Goal: Information Seeking & Learning: Learn about a topic

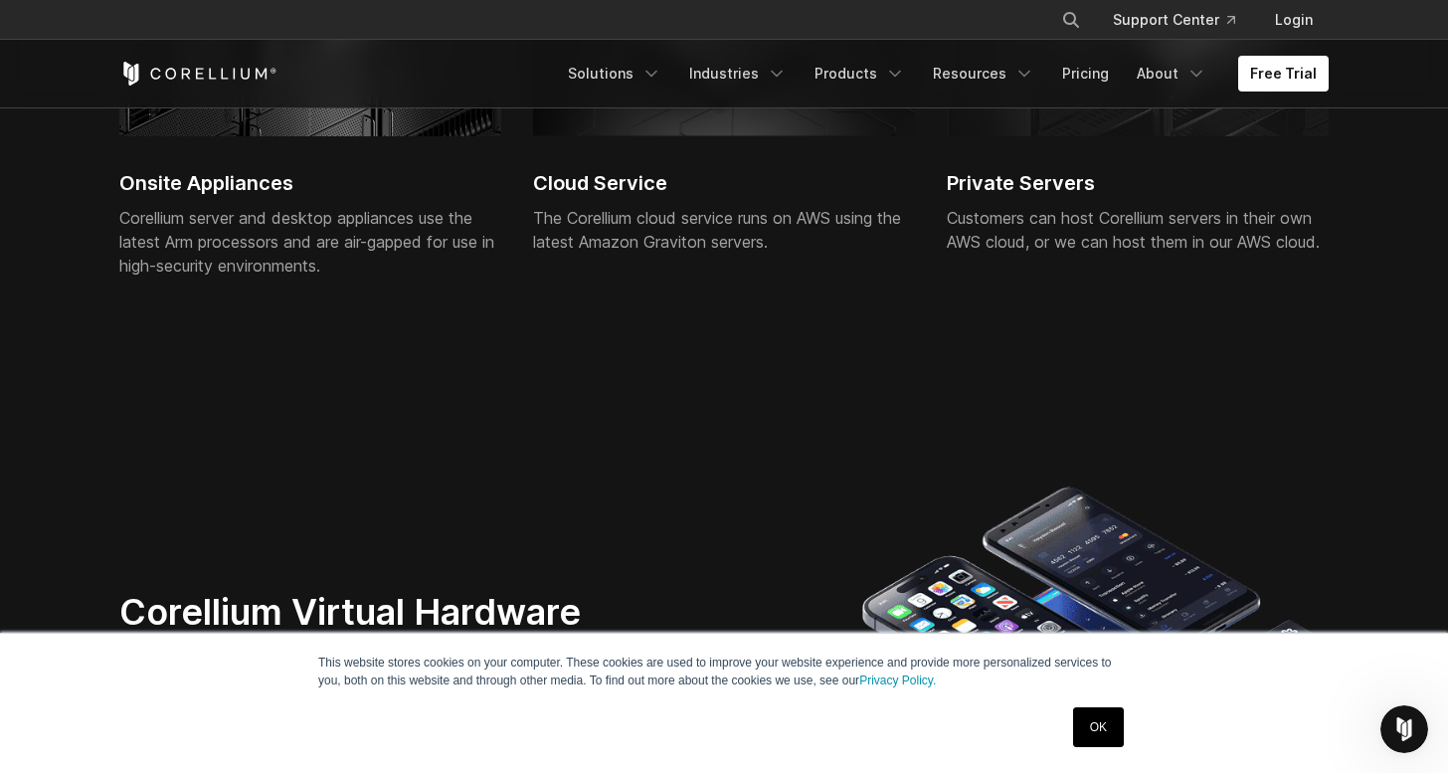
scroll to position [4836, 0]
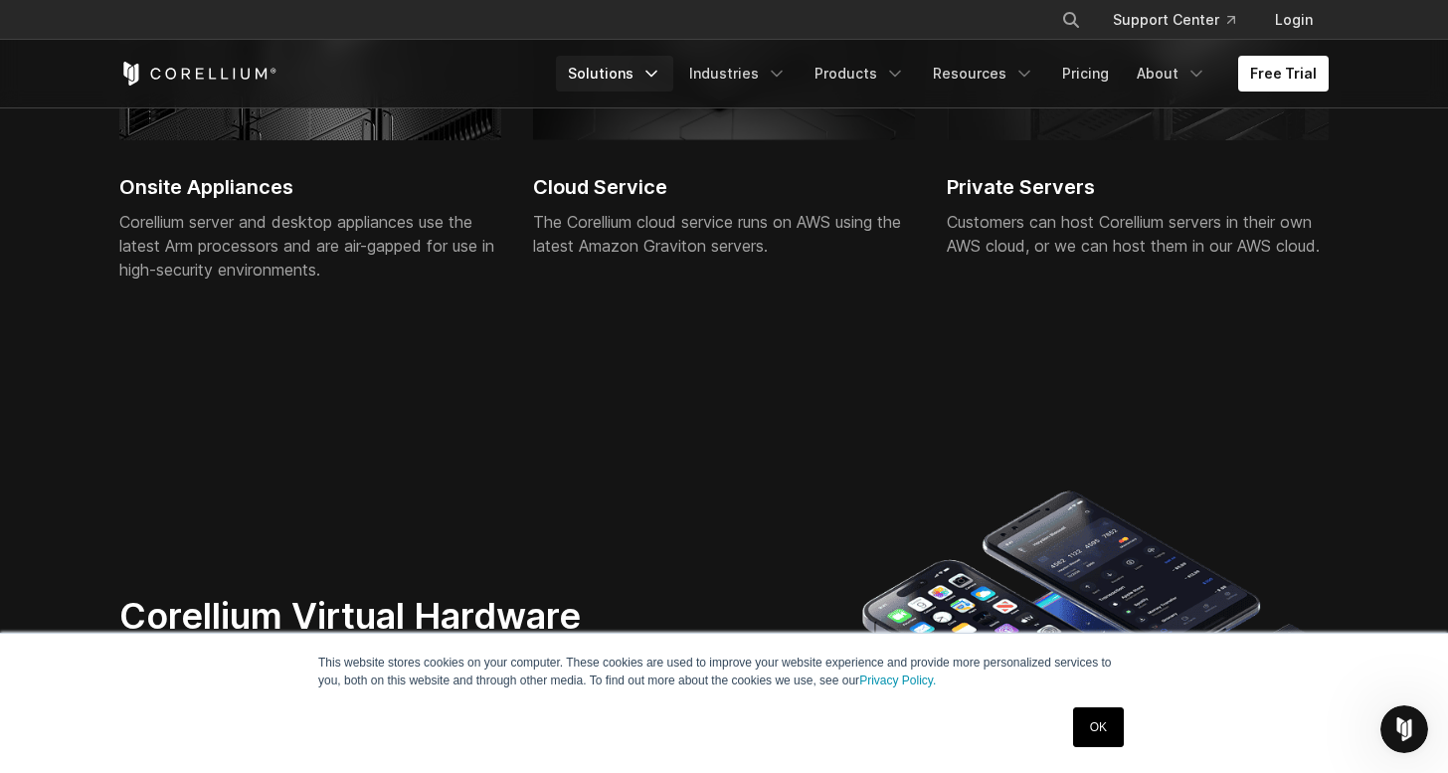
click at [654, 79] on link "Solutions" at bounding box center [614, 74] width 117 height 36
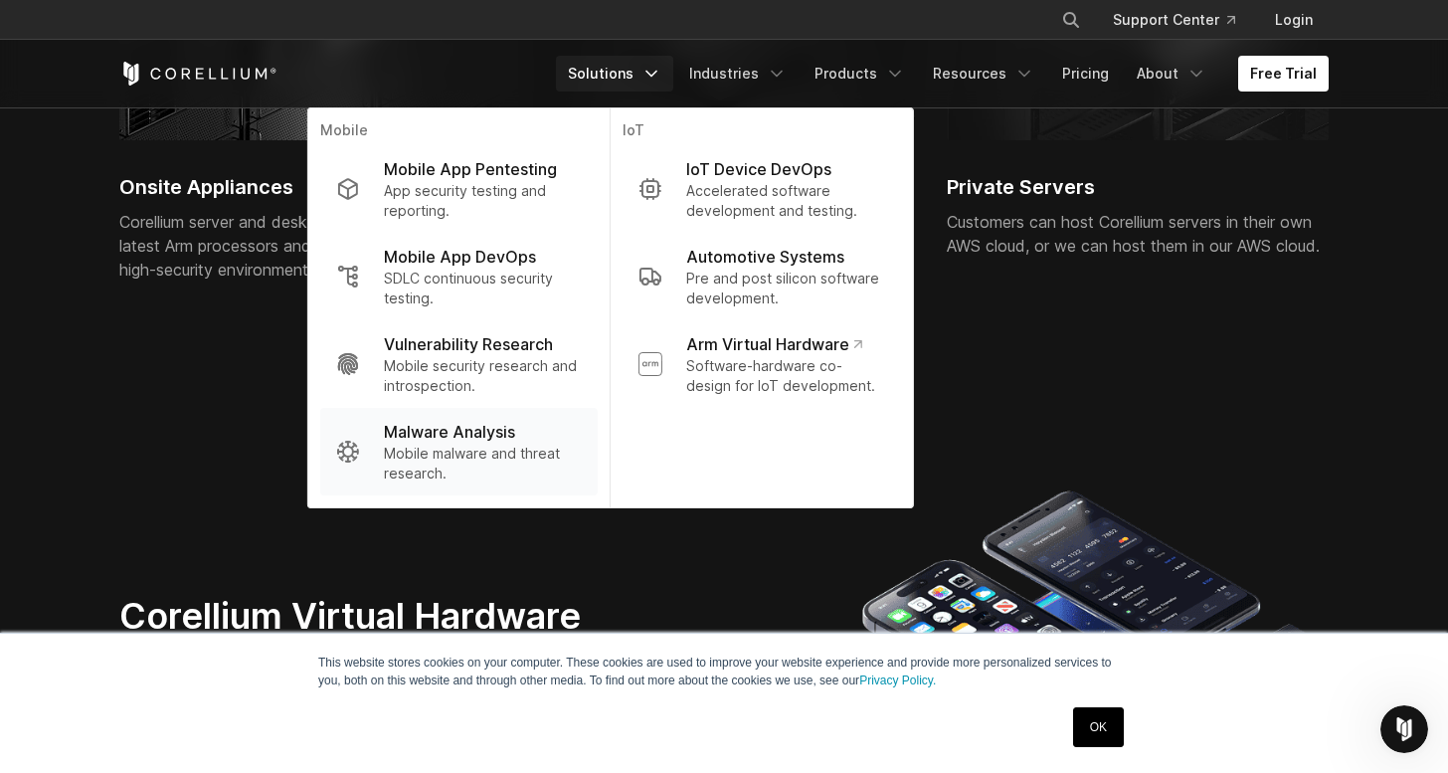
click at [509, 430] on p "Malware Analysis" at bounding box center [449, 432] width 131 height 24
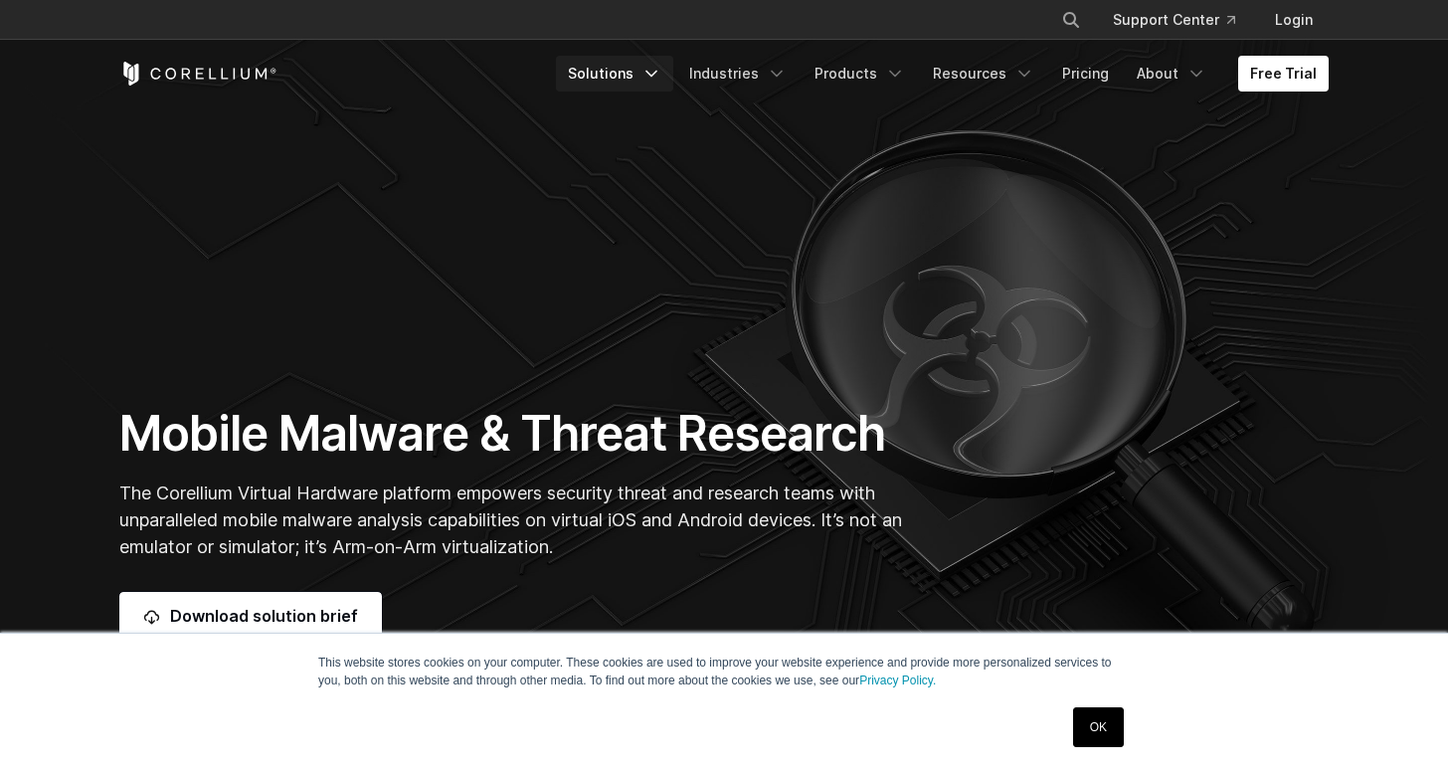
click at [650, 73] on link "Solutions" at bounding box center [614, 74] width 117 height 36
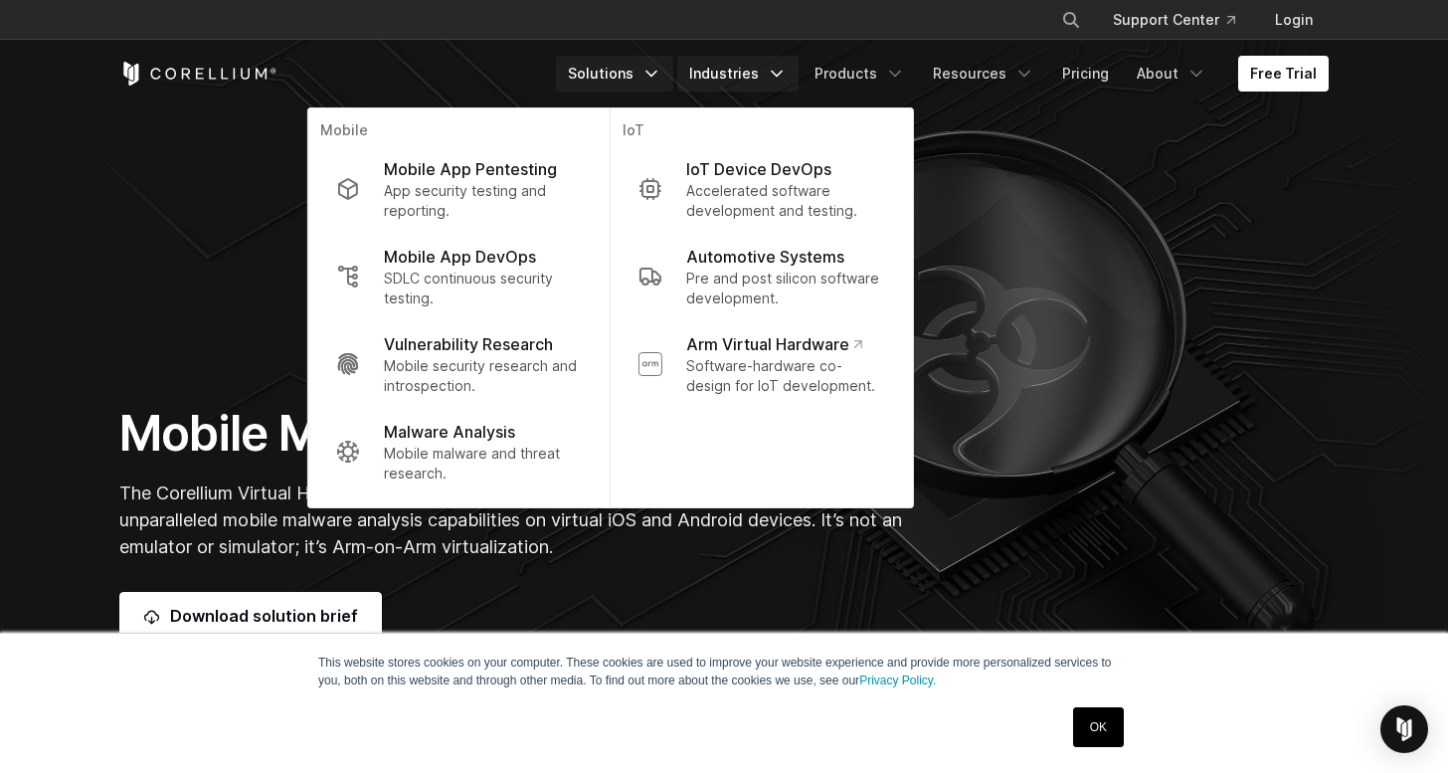
click at [775, 73] on link "Industries" at bounding box center [737, 74] width 121 height 36
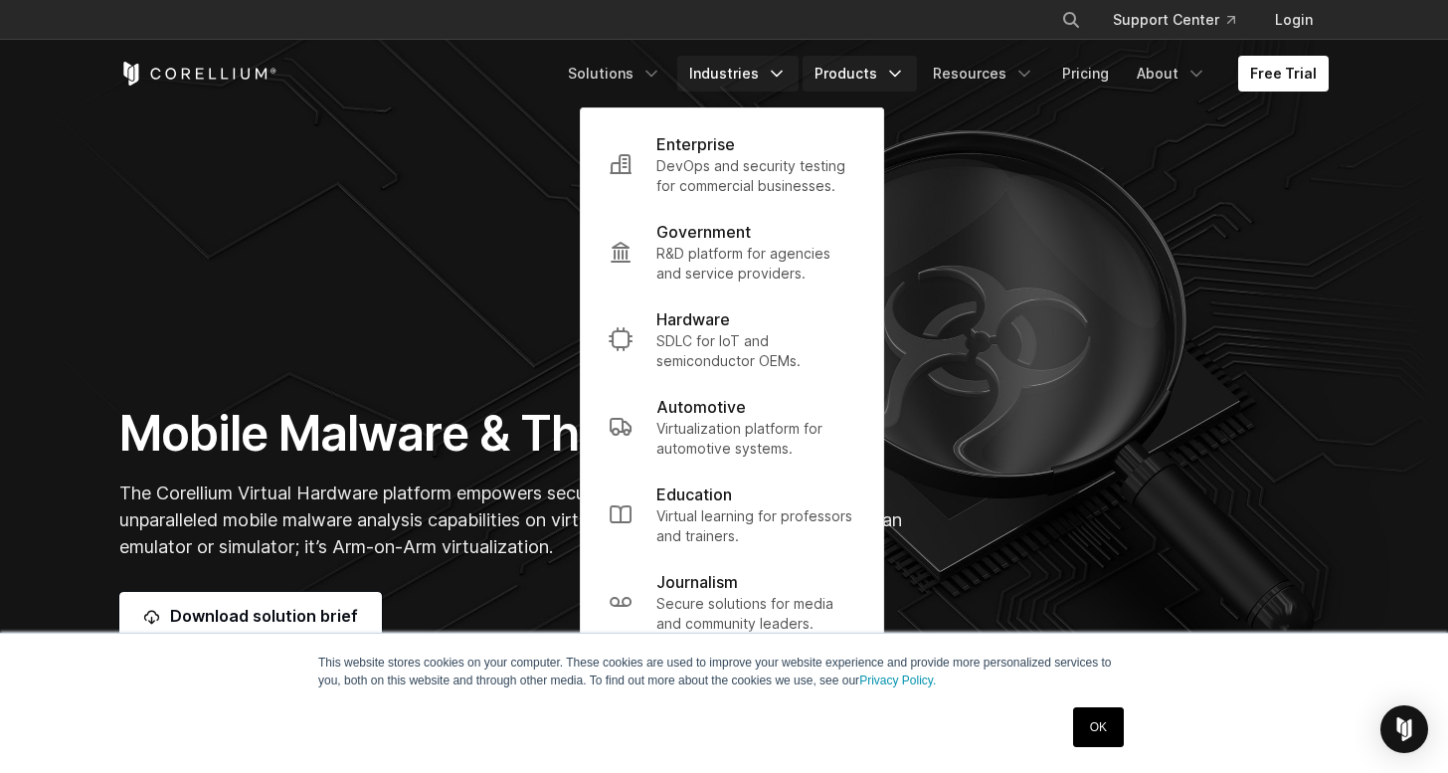
click at [893, 64] on link "Products" at bounding box center [860, 74] width 114 height 36
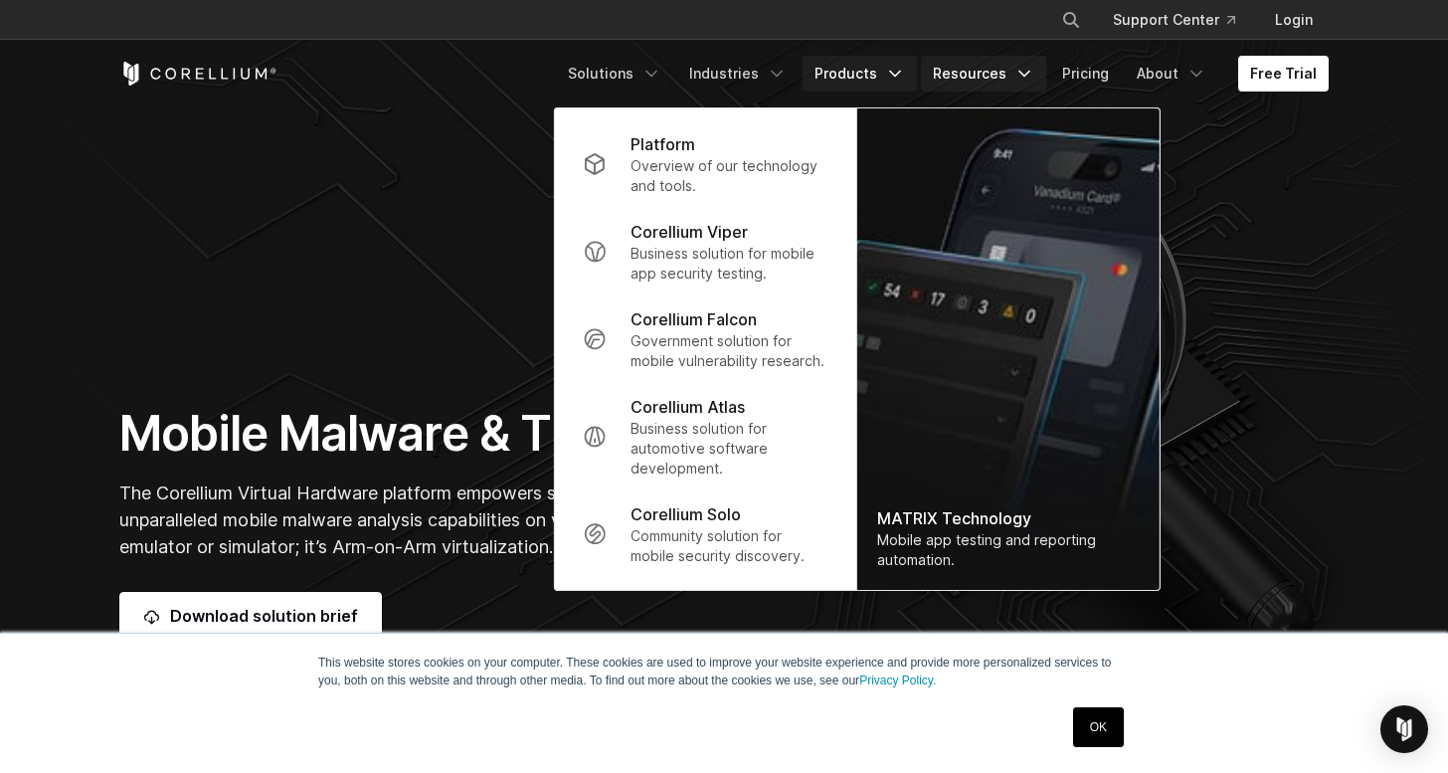
click at [1016, 82] on link "Resources" at bounding box center [983, 74] width 125 height 36
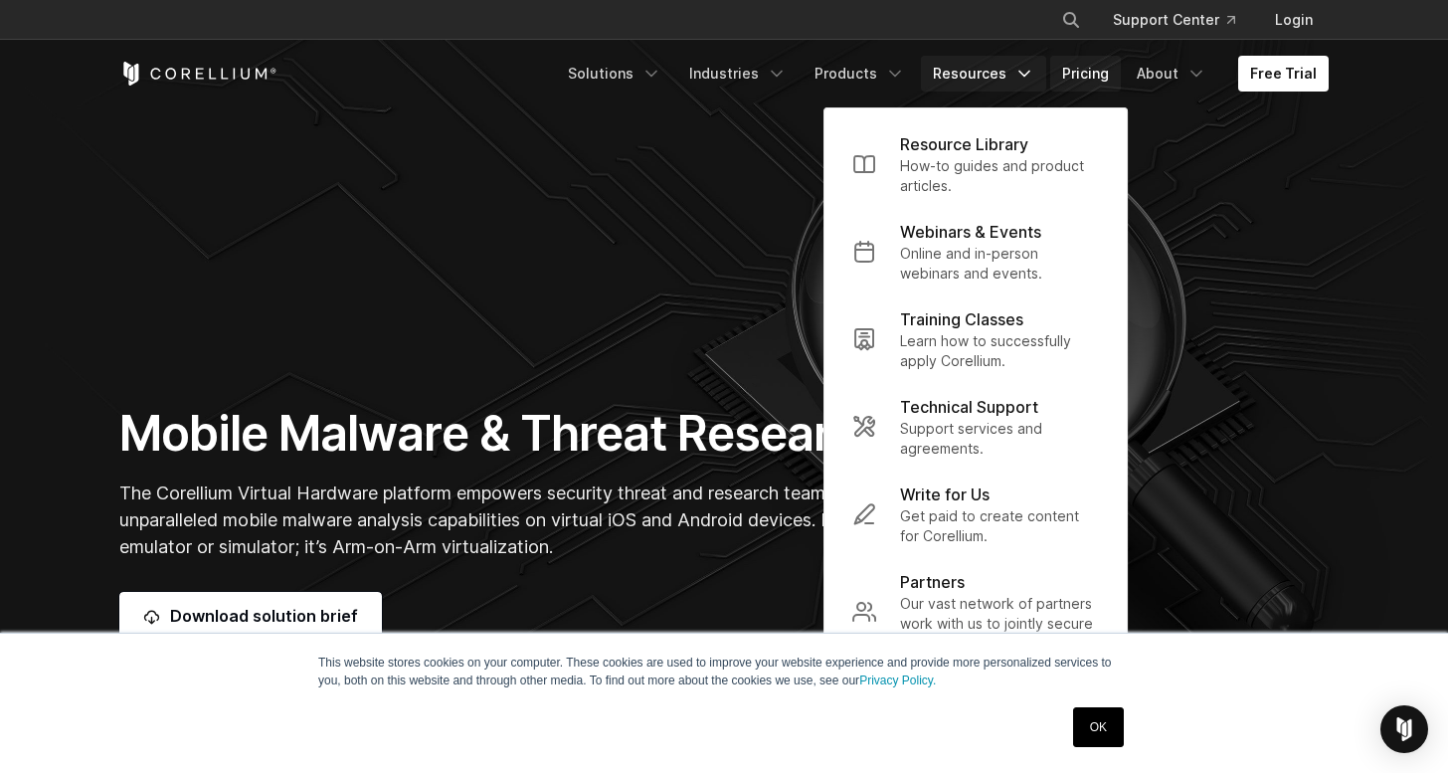
click at [1106, 76] on link "Pricing" at bounding box center [1085, 74] width 71 height 36
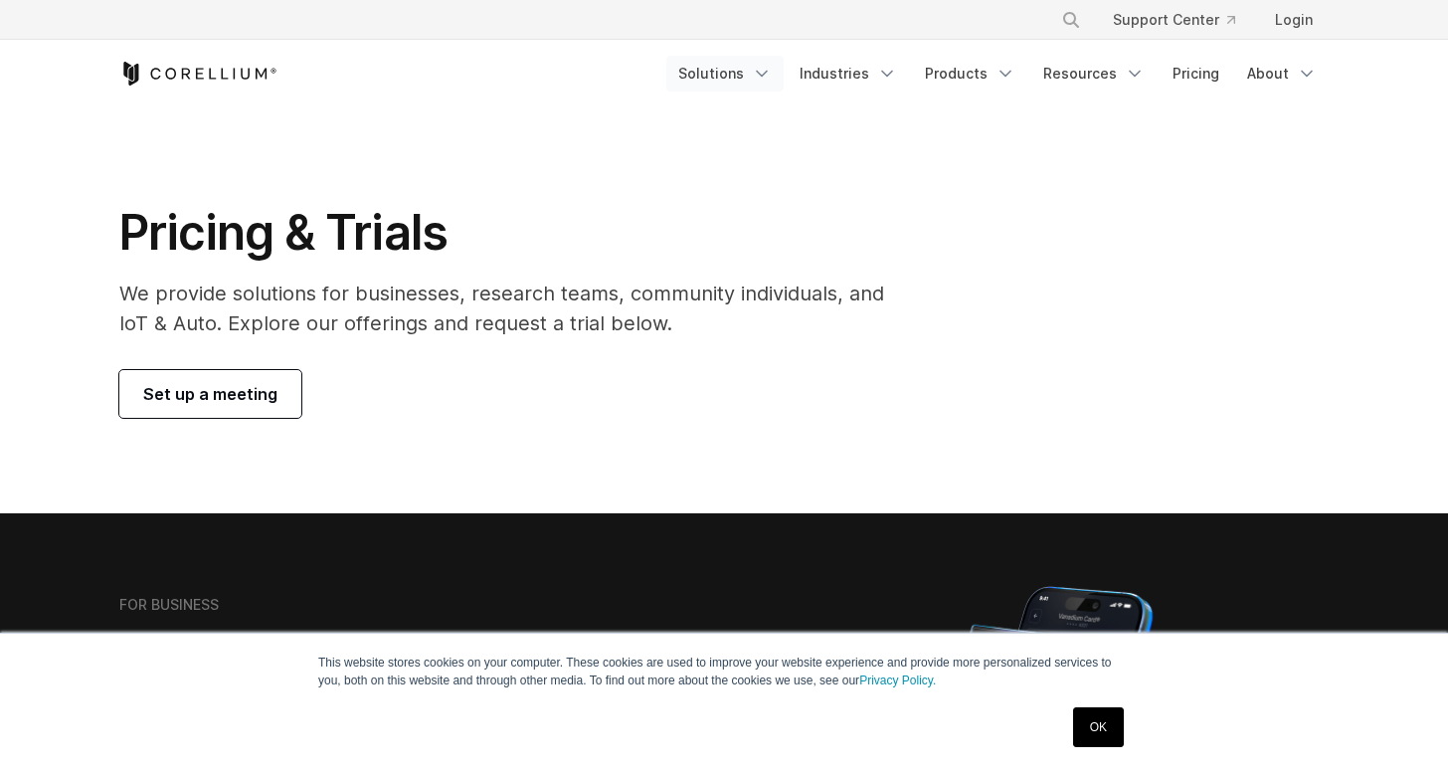
click at [743, 80] on link "Solutions" at bounding box center [724, 74] width 117 height 36
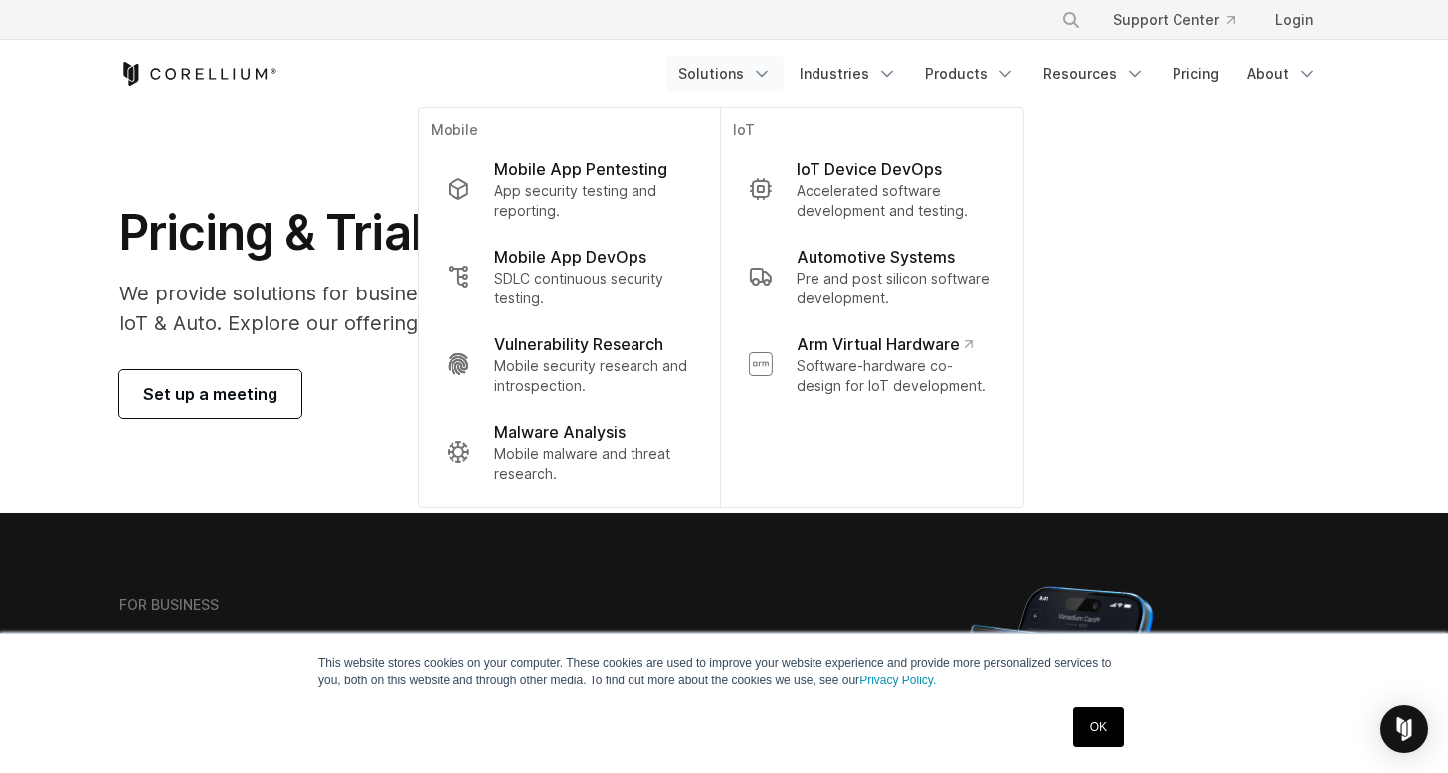
click at [1188, 268] on div "Pricing & Trials We provide solutions for businesses, research teams, community…" at bounding box center [723, 310] width 1249 height 215
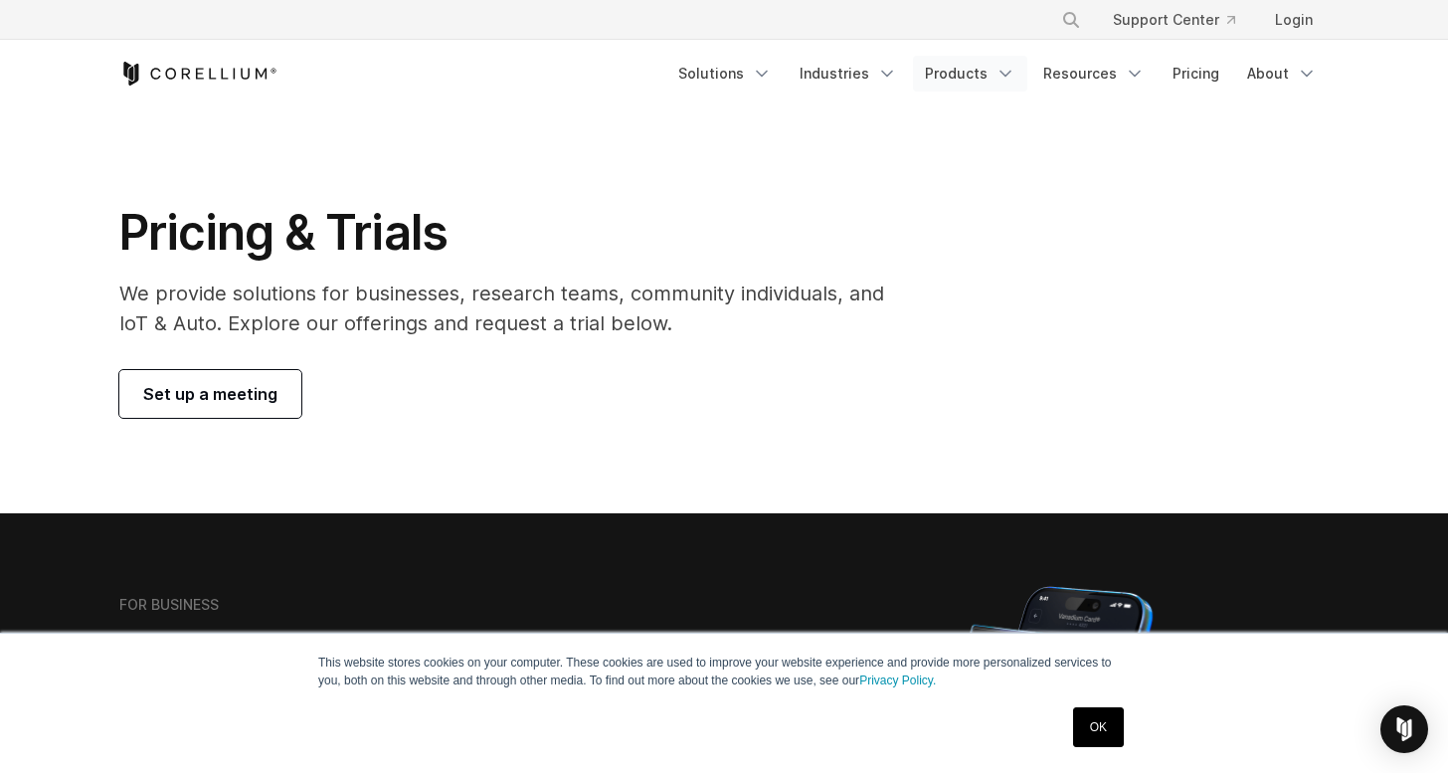
click at [1003, 69] on icon "Navigation Menu" at bounding box center [1005, 74] width 20 height 20
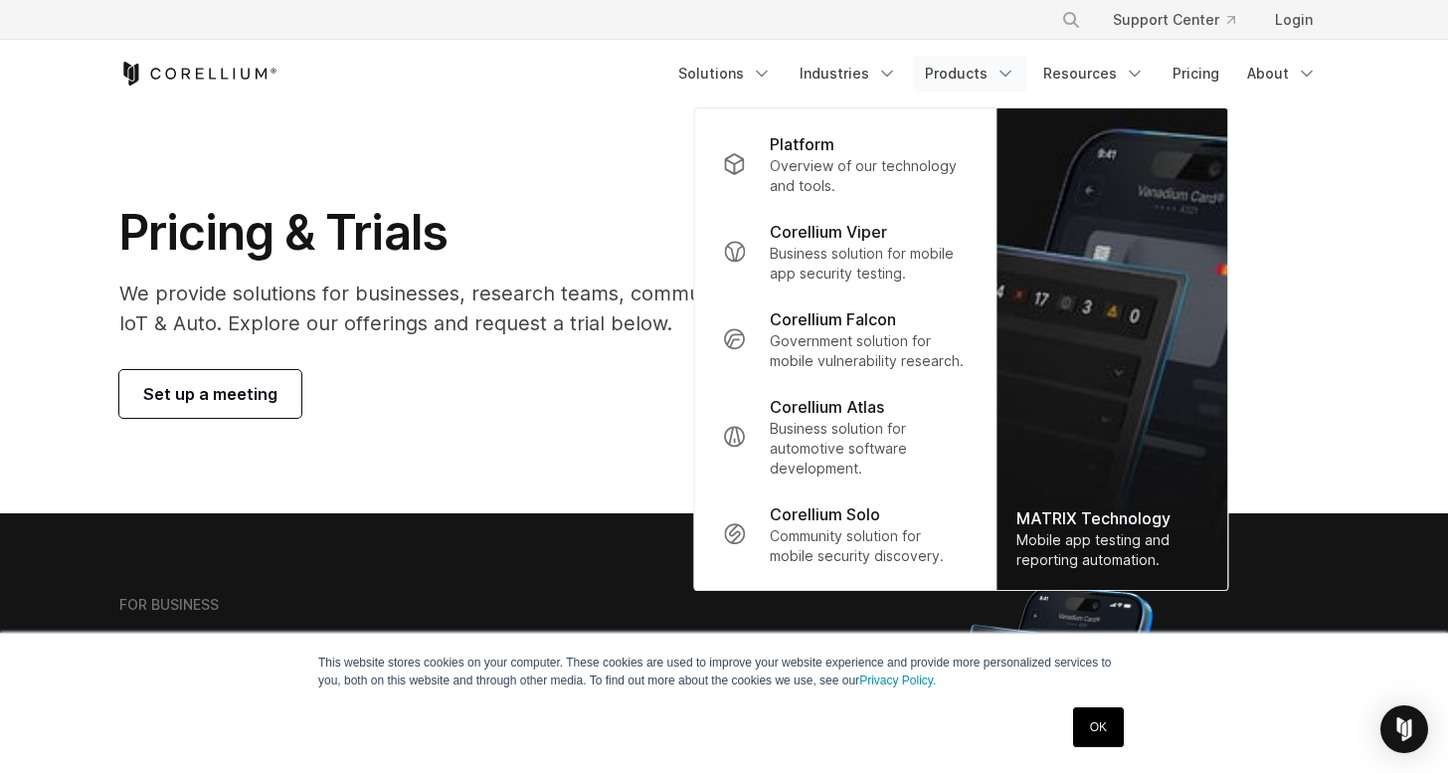
click at [1300, 252] on div "Pricing & Trials We provide solutions for businesses, research teams, community…" at bounding box center [723, 310] width 1249 height 215
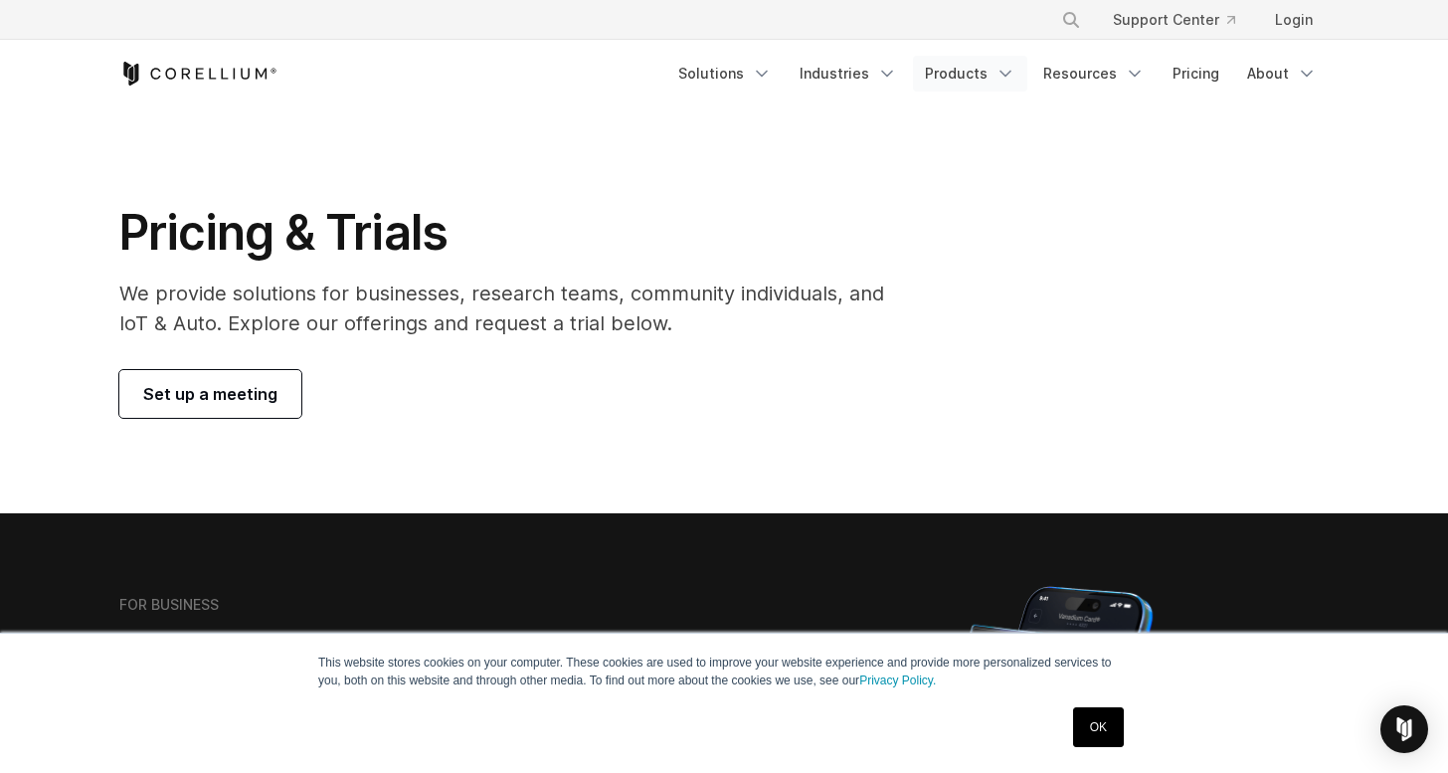
click at [992, 82] on link "Products" at bounding box center [970, 74] width 114 height 36
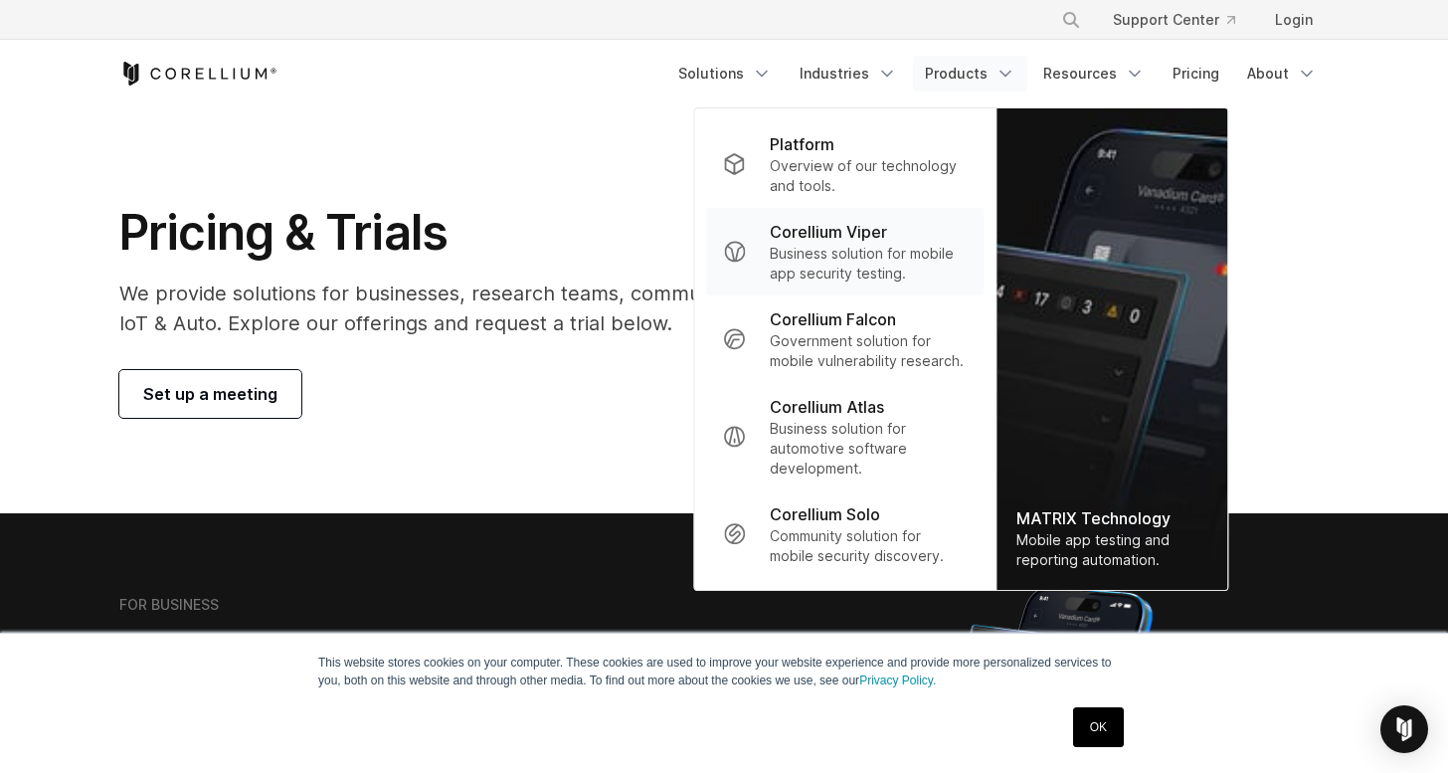
click at [870, 260] on p "Business solution for mobile app security testing." at bounding box center [869, 264] width 198 height 40
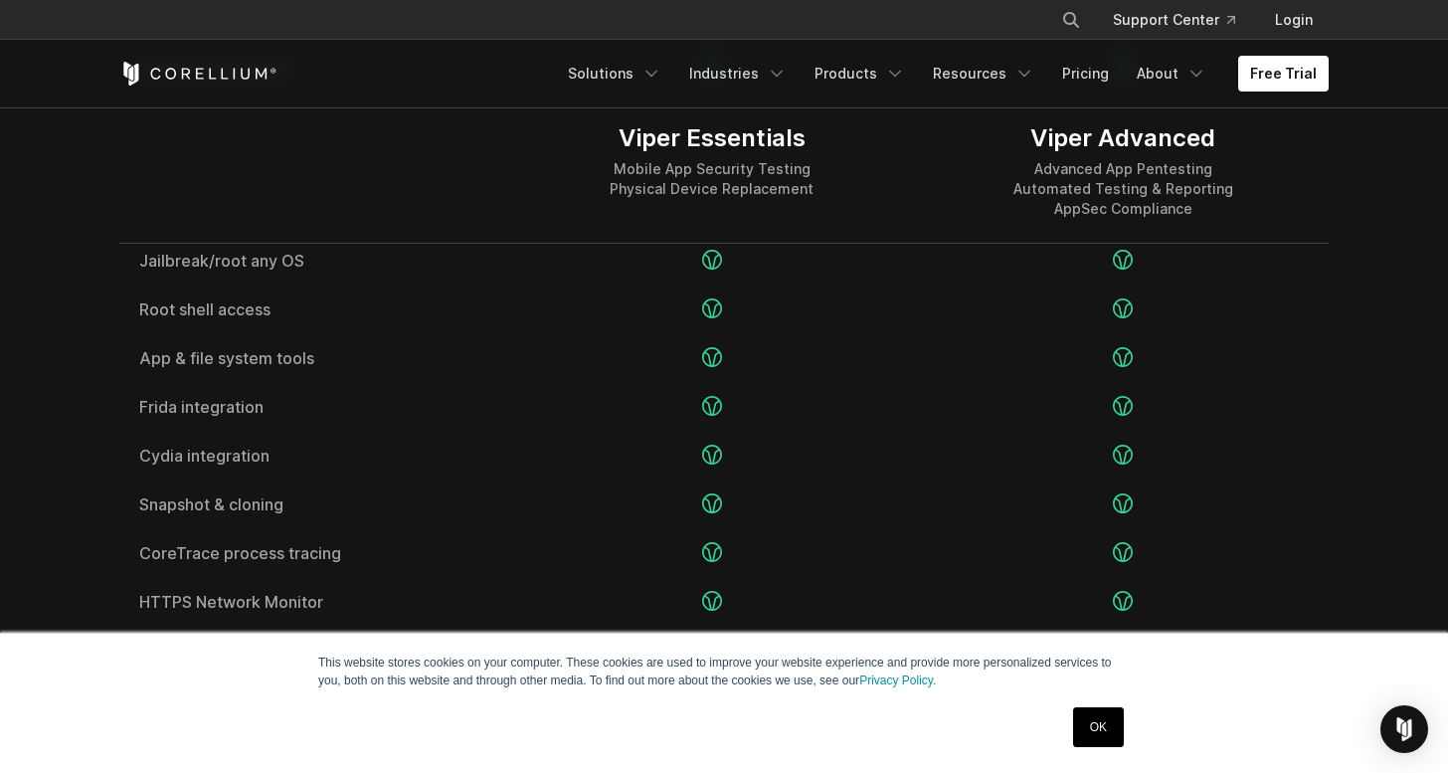
scroll to position [2940, 0]
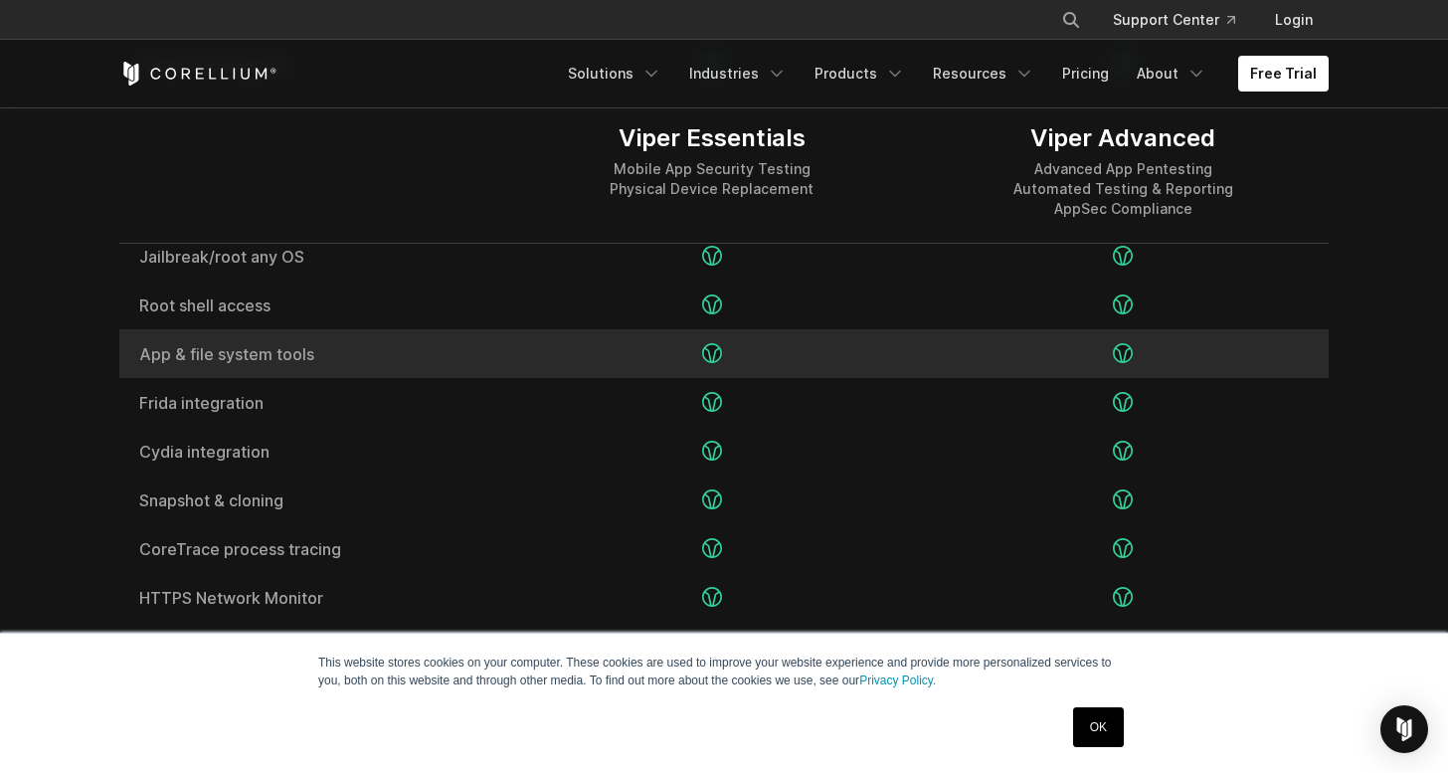
click at [301, 355] on span "App & file system tools" at bounding box center [312, 354] width 347 height 16
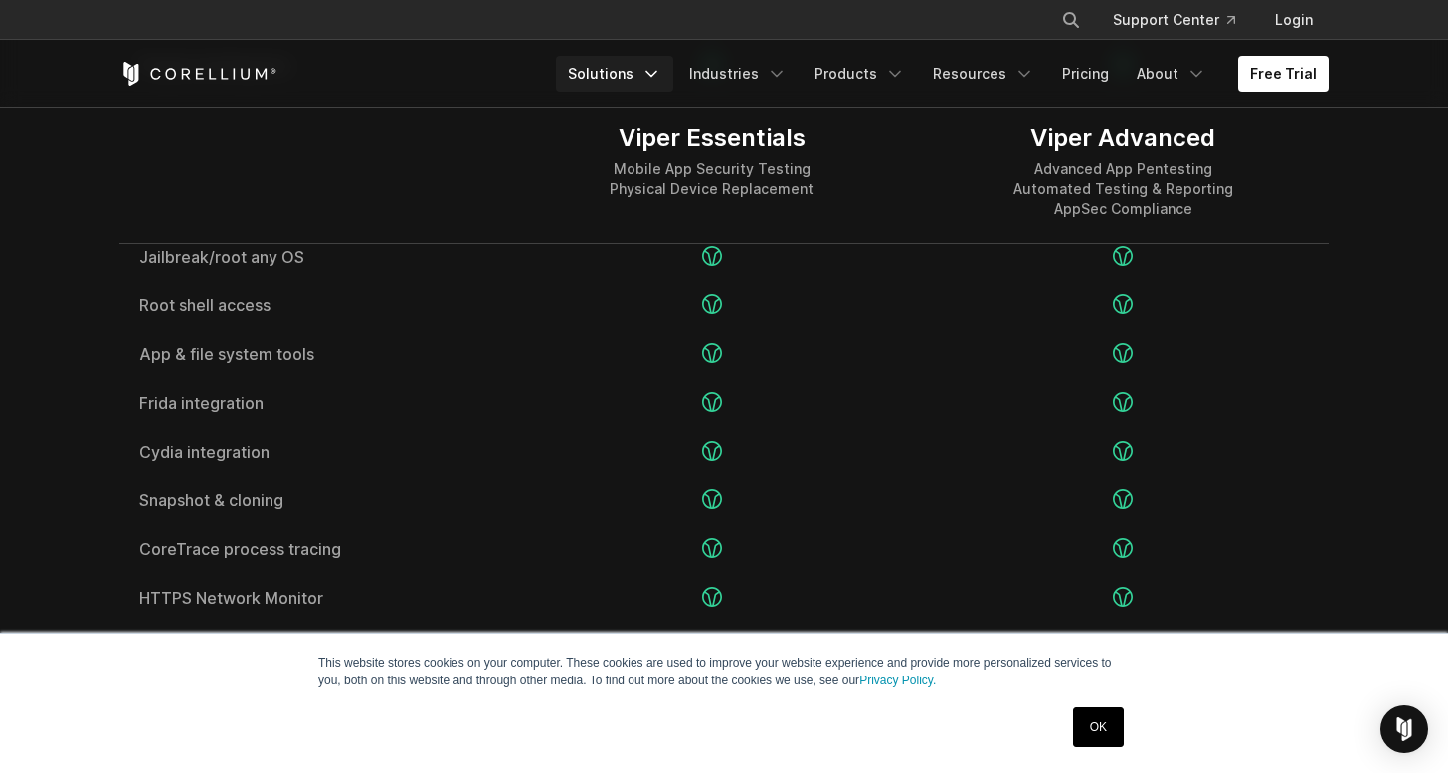
click at [655, 84] on link "Solutions" at bounding box center [614, 74] width 117 height 36
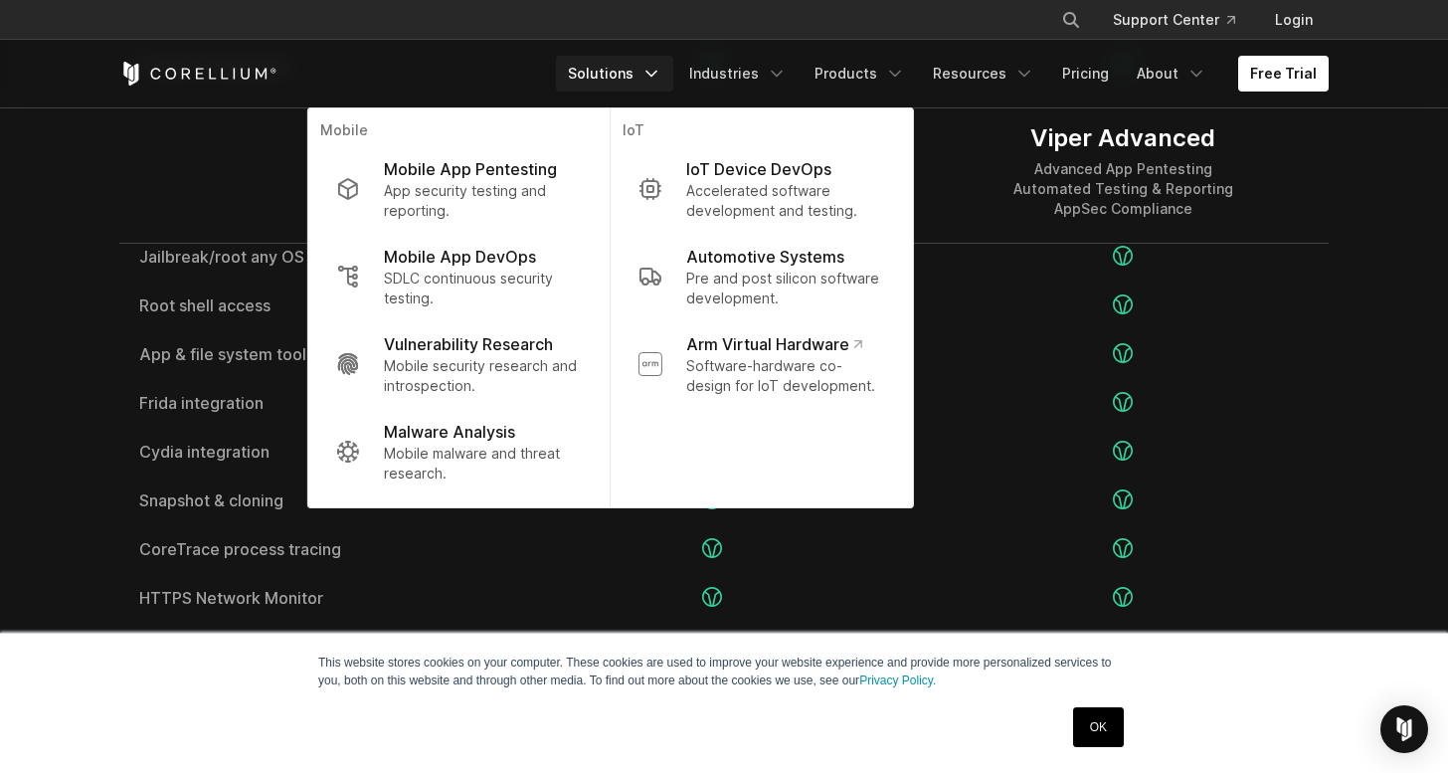
click at [1392, 89] on header "× Search our site... Support Center Login" at bounding box center [724, 54] width 1448 height 108
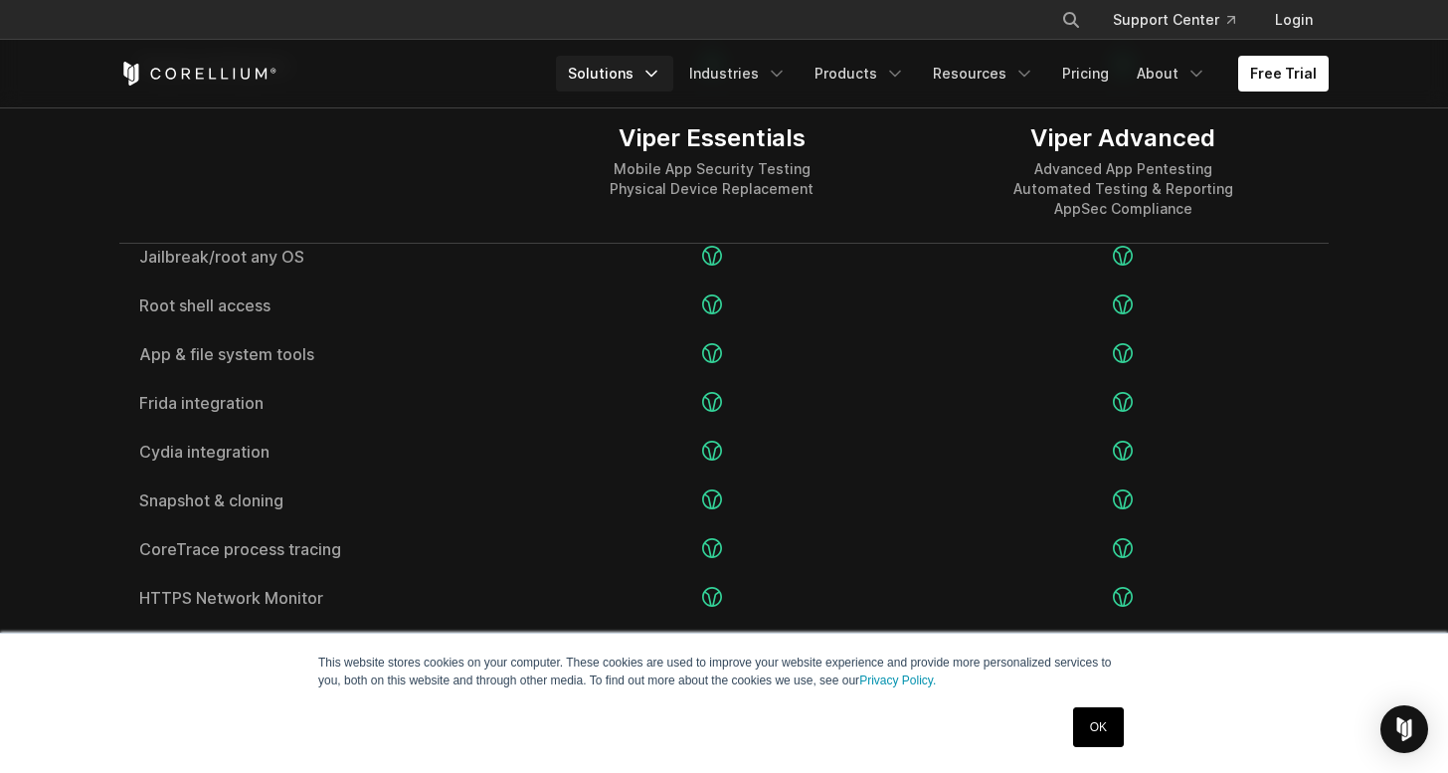
click at [640, 59] on link "Solutions" at bounding box center [614, 74] width 117 height 36
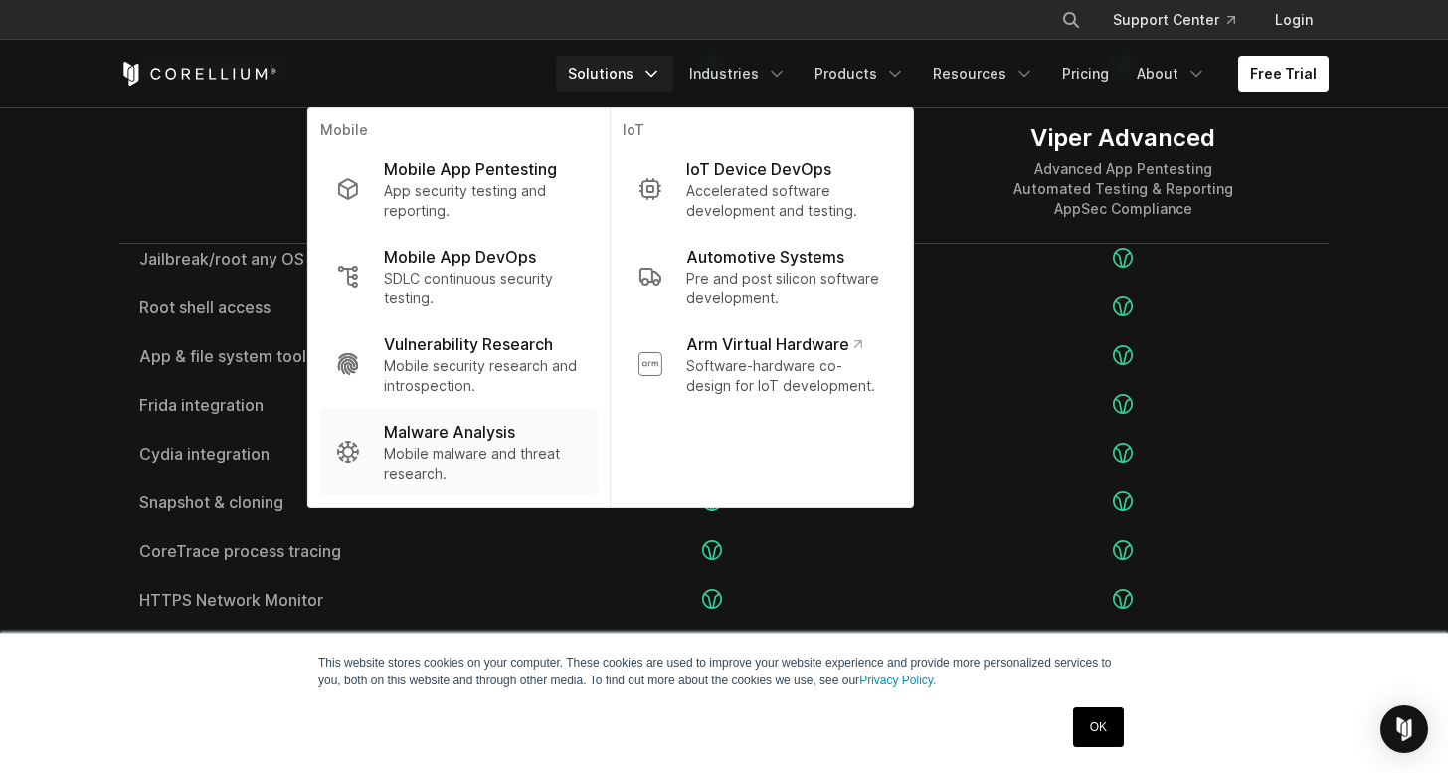
scroll to position [2924, 0]
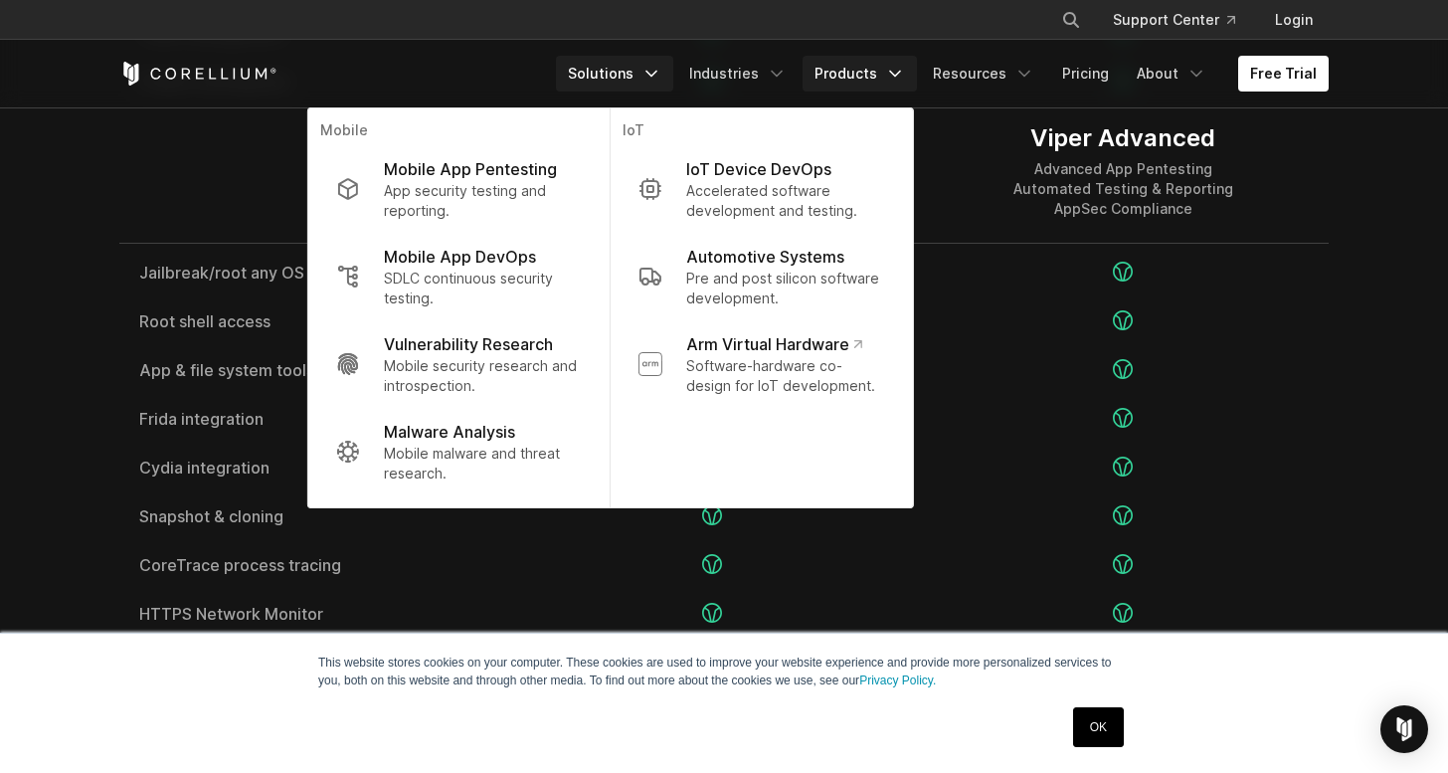
click at [883, 69] on link "Products" at bounding box center [860, 74] width 114 height 36
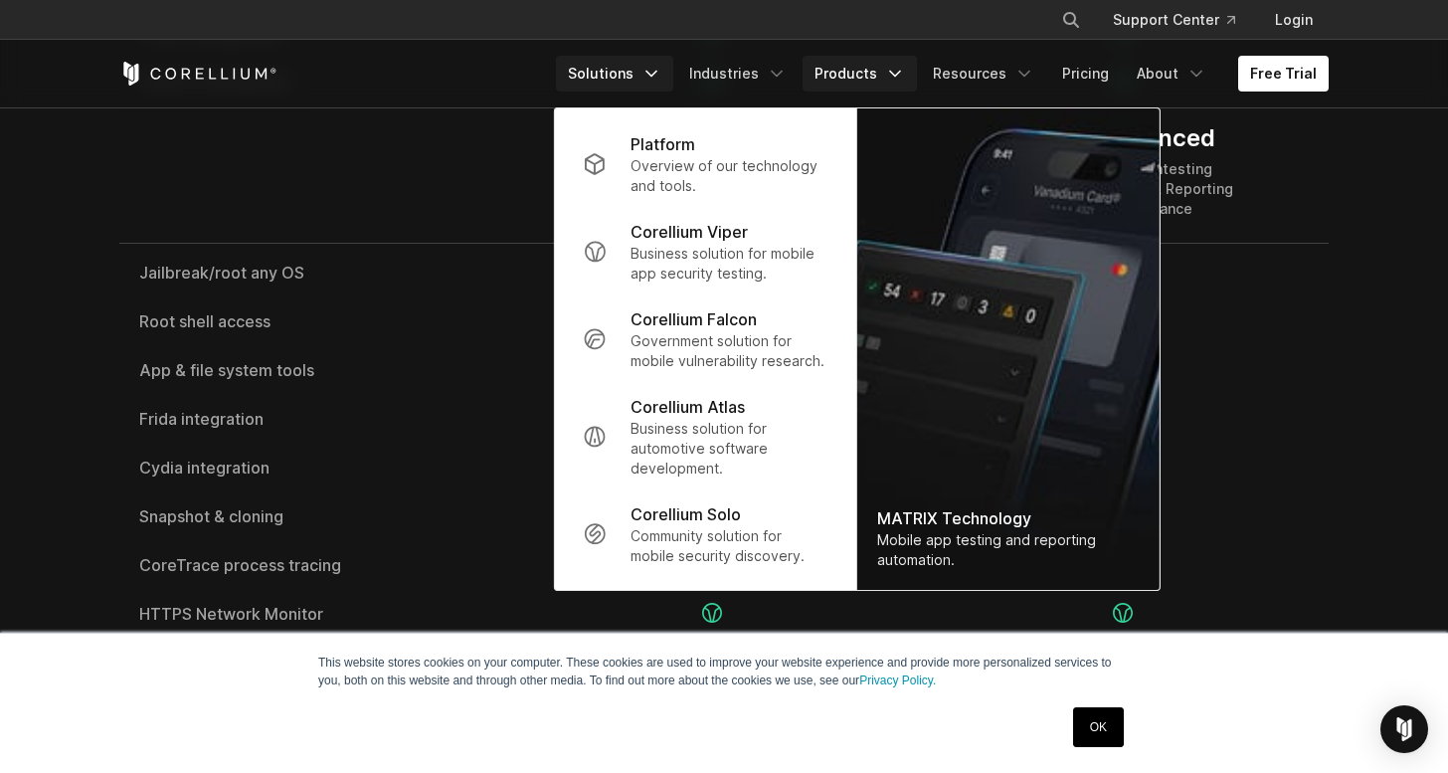
click at [659, 71] on icon "Navigation Menu" at bounding box center [651, 74] width 20 height 20
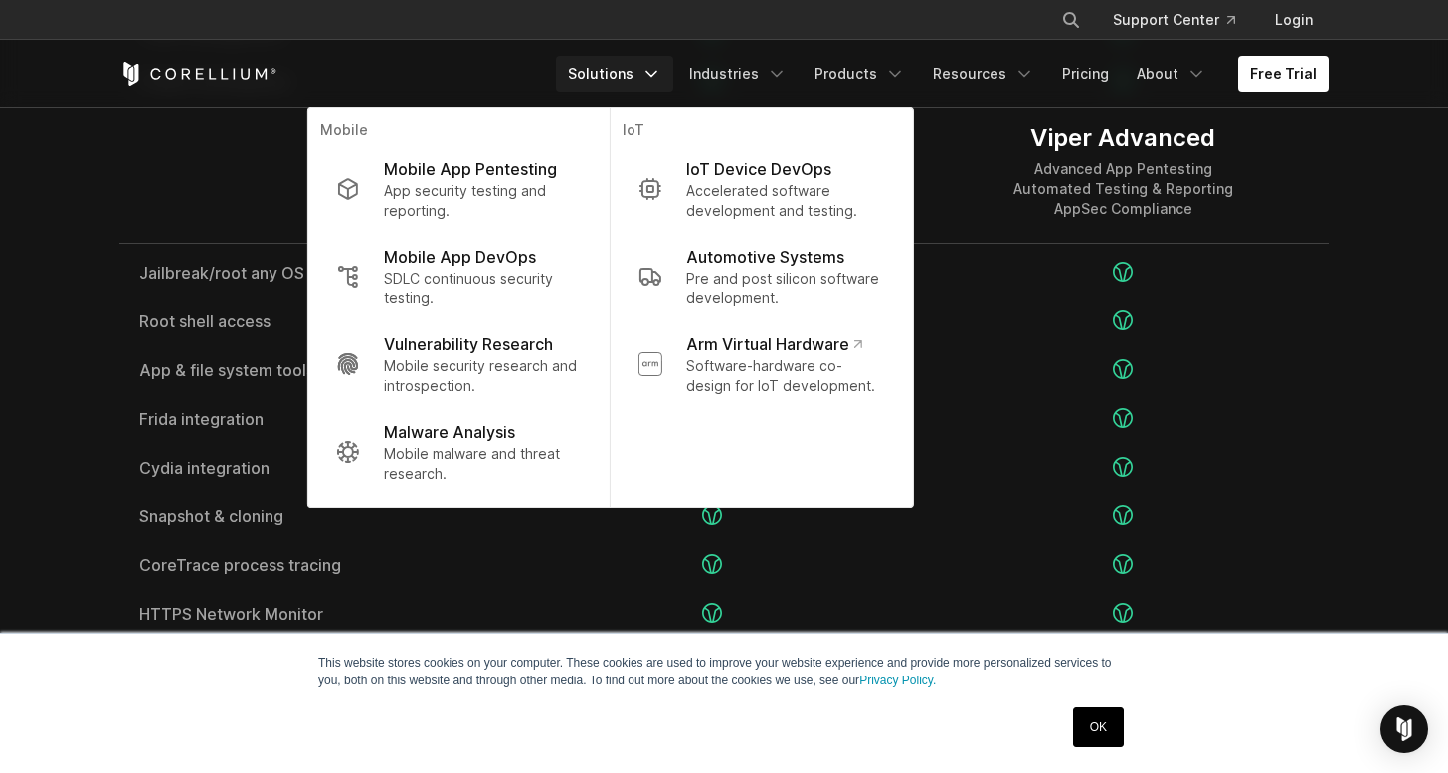
click at [986, 102] on div "Free Trial Solutions IoT" at bounding box center [723, 74] width 1209 height 68
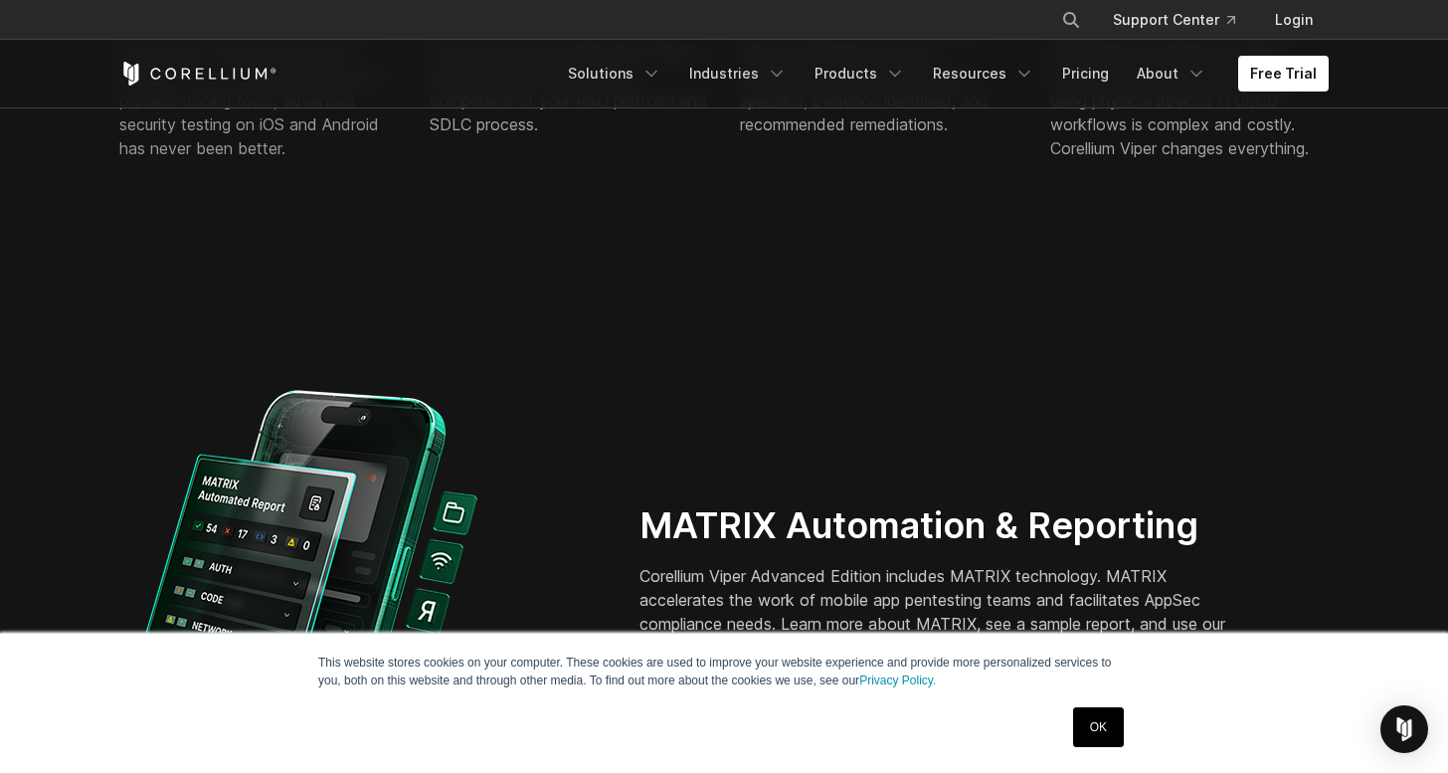
scroll to position [1580, 0]
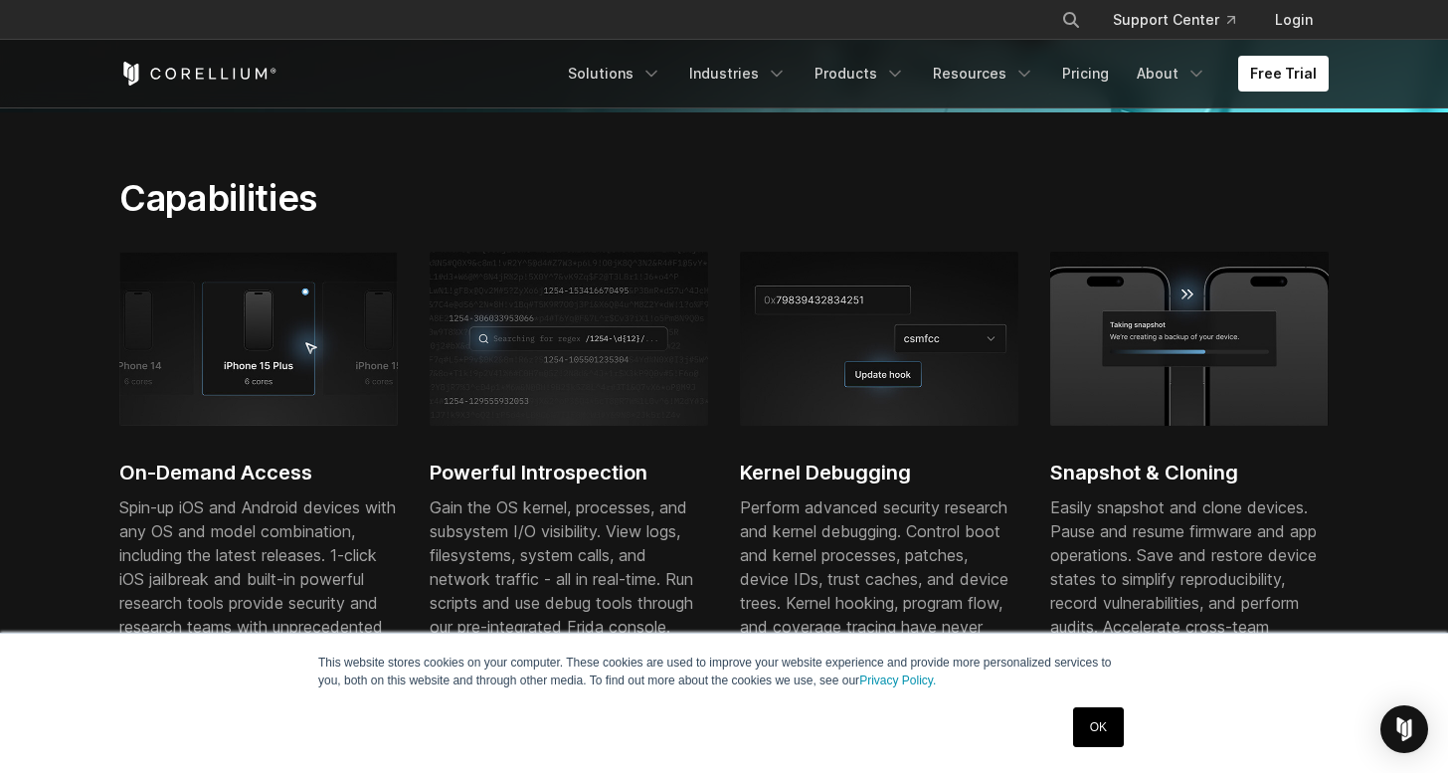
scroll to position [600, 0]
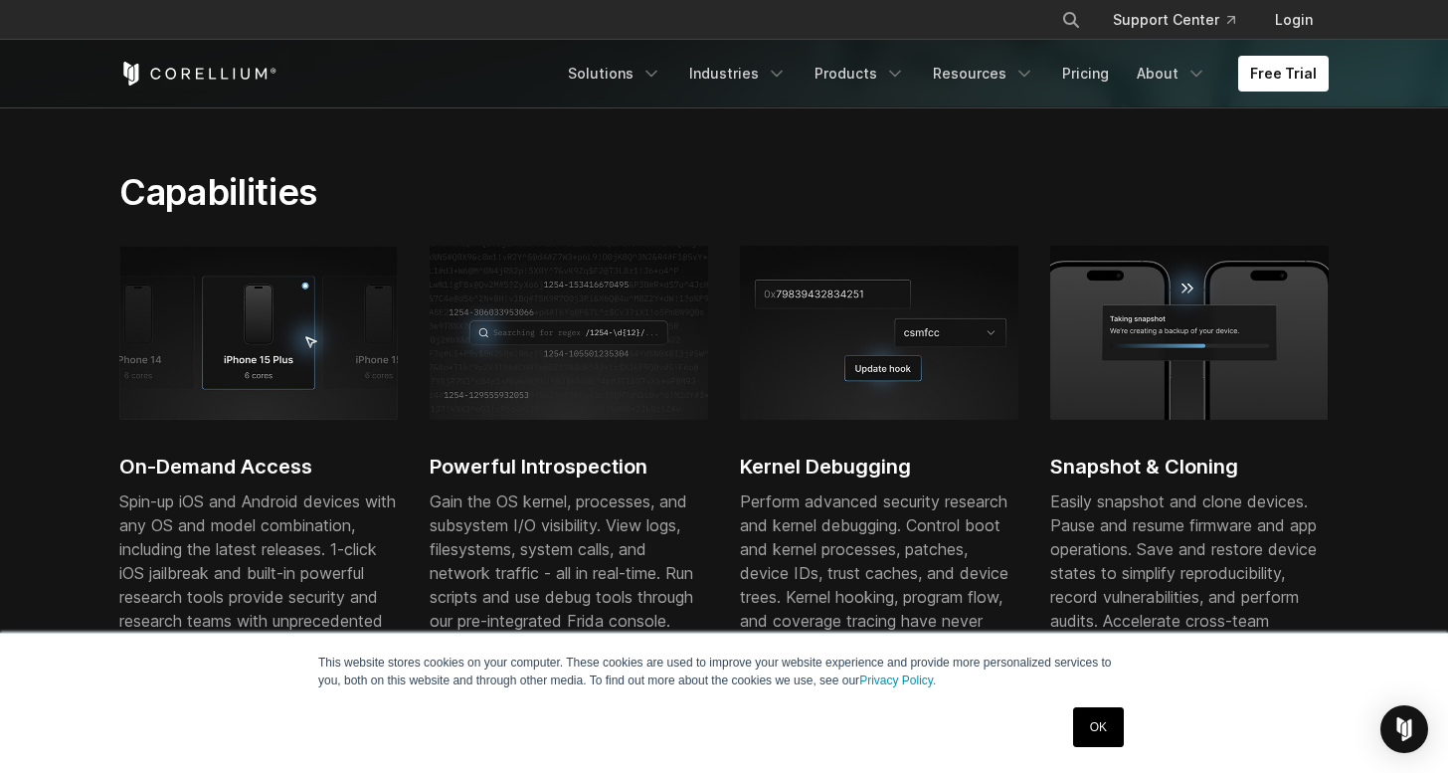
click at [526, 334] on img at bounding box center [569, 332] width 278 height 173
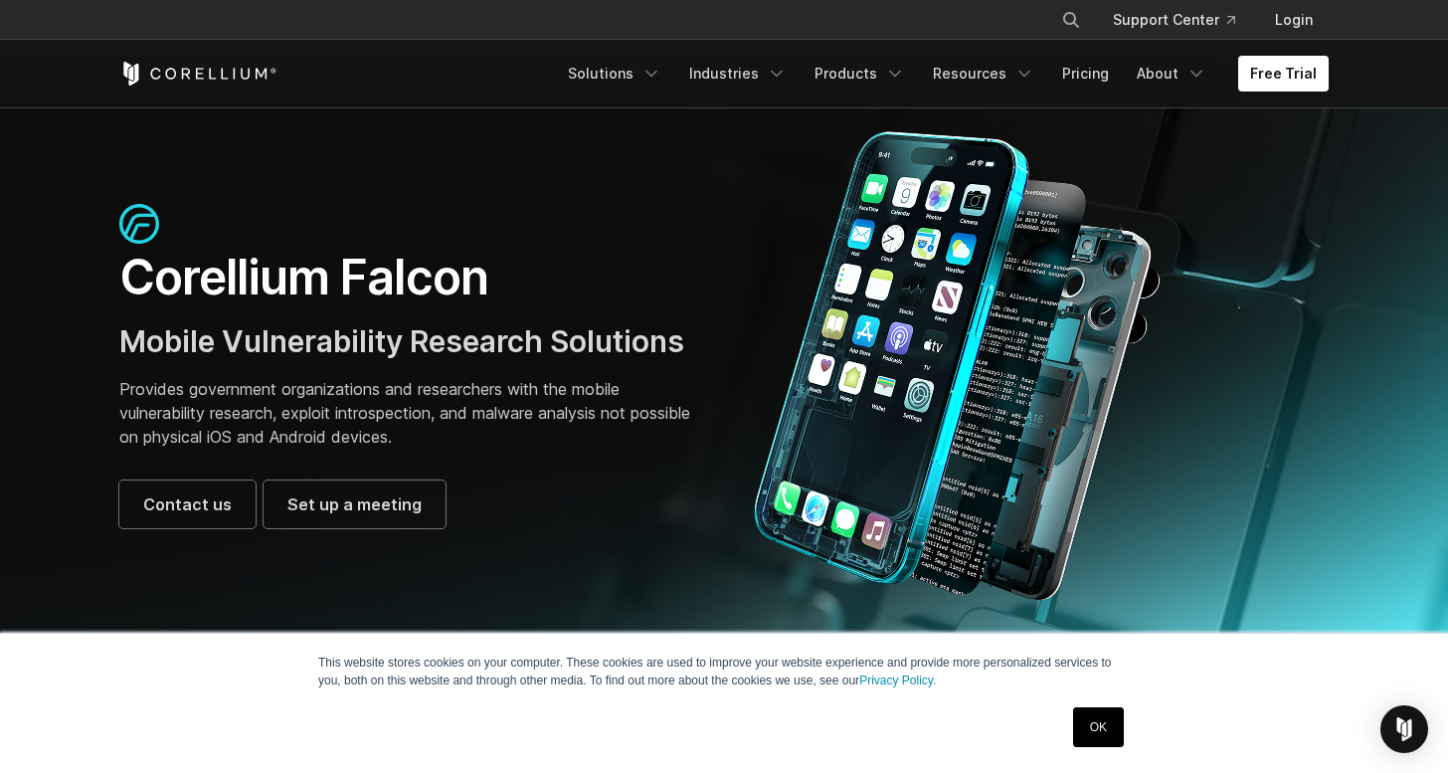
scroll to position [0, 0]
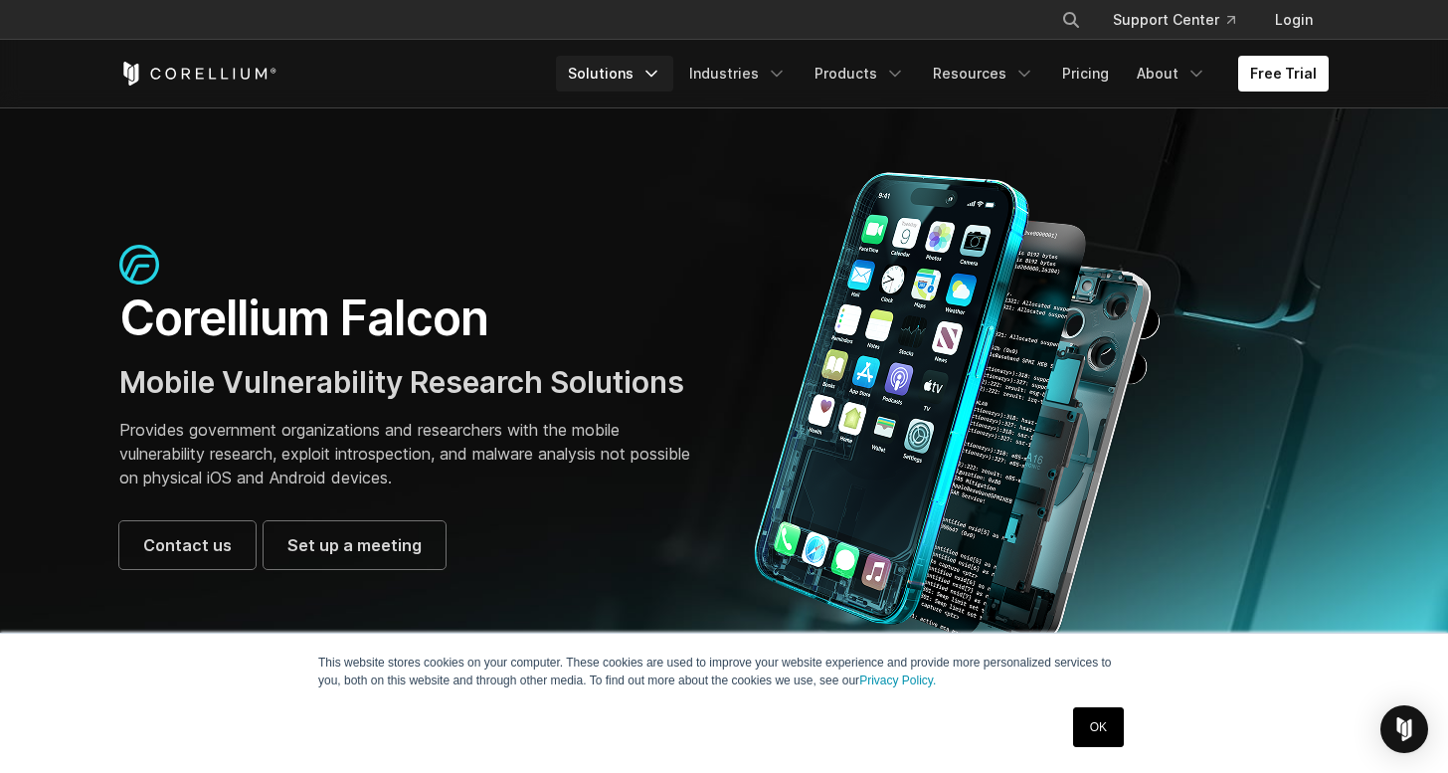
click at [661, 70] on icon "Navigation Menu" at bounding box center [651, 74] width 20 height 20
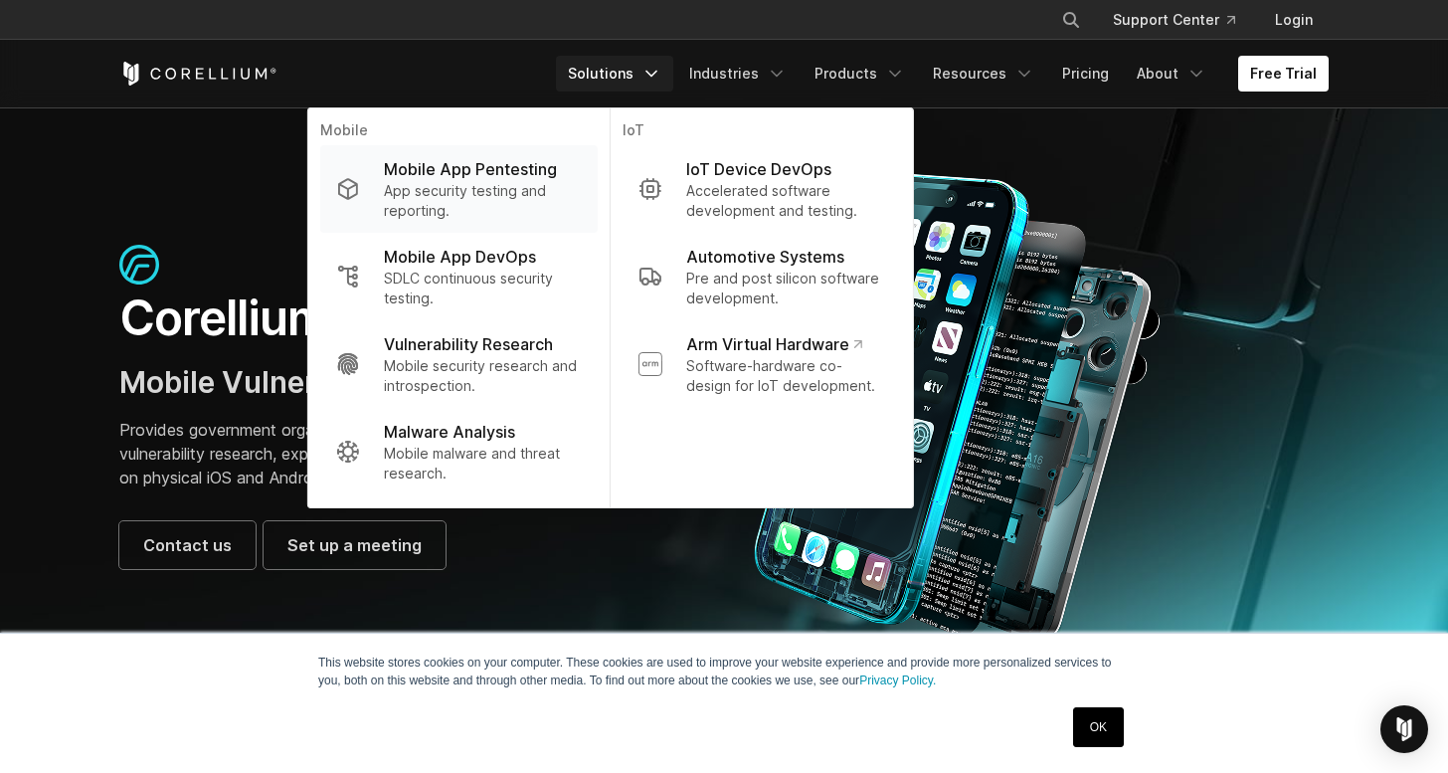
click at [528, 190] on p "App security testing and reporting." at bounding box center [483, 201] width 198 height 40
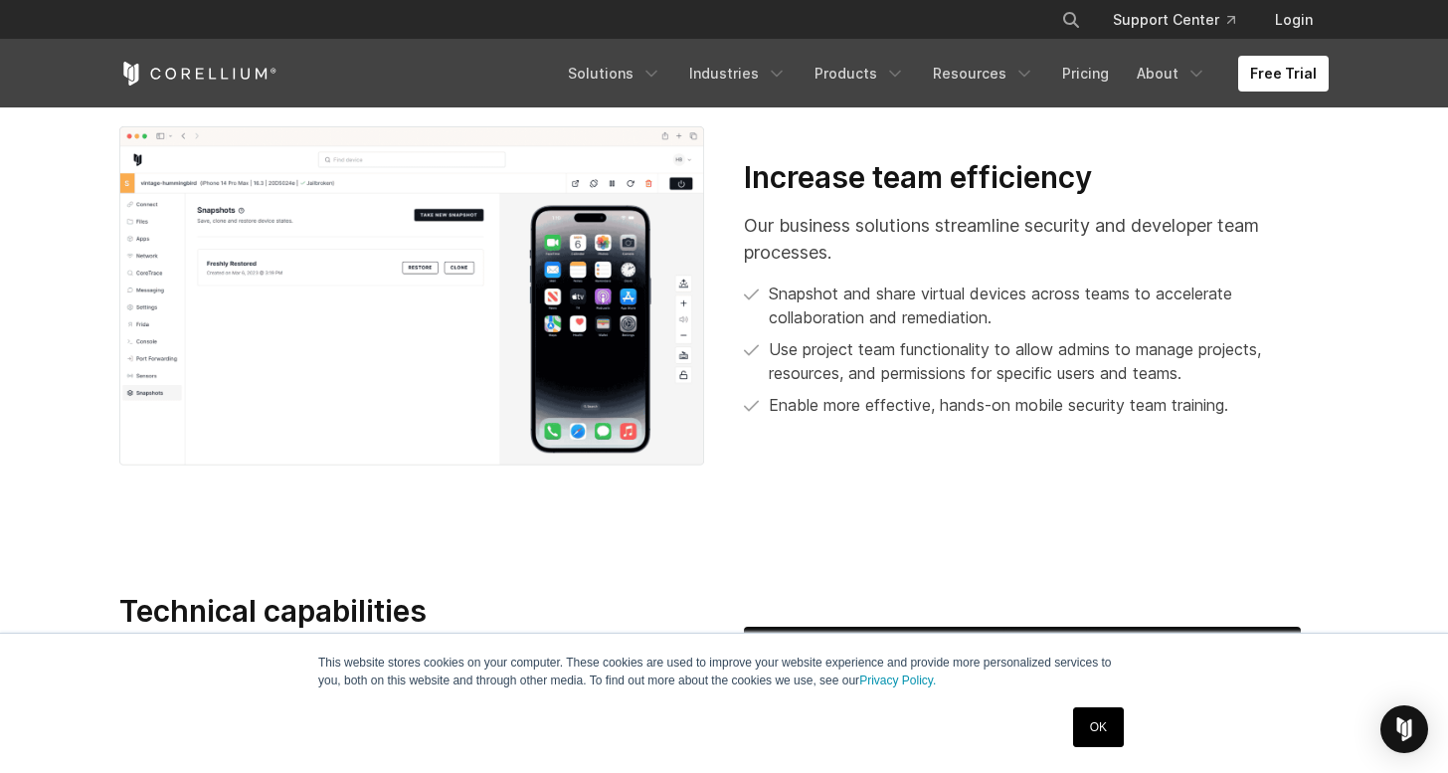
scroll to position [3548, 0]
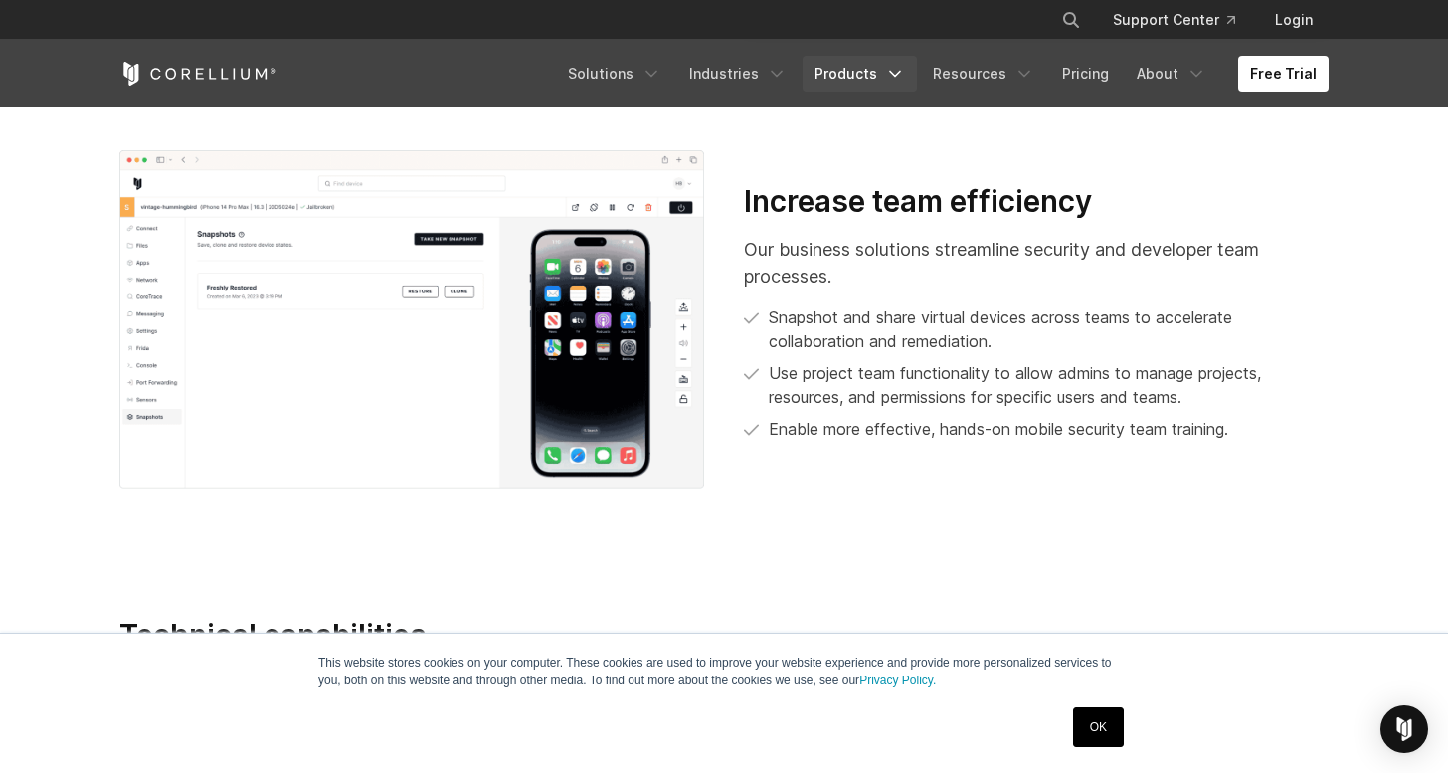
click at [896, 71] on icon "Navigation Menu" at bounding box center [895, 74] width 20 height 20
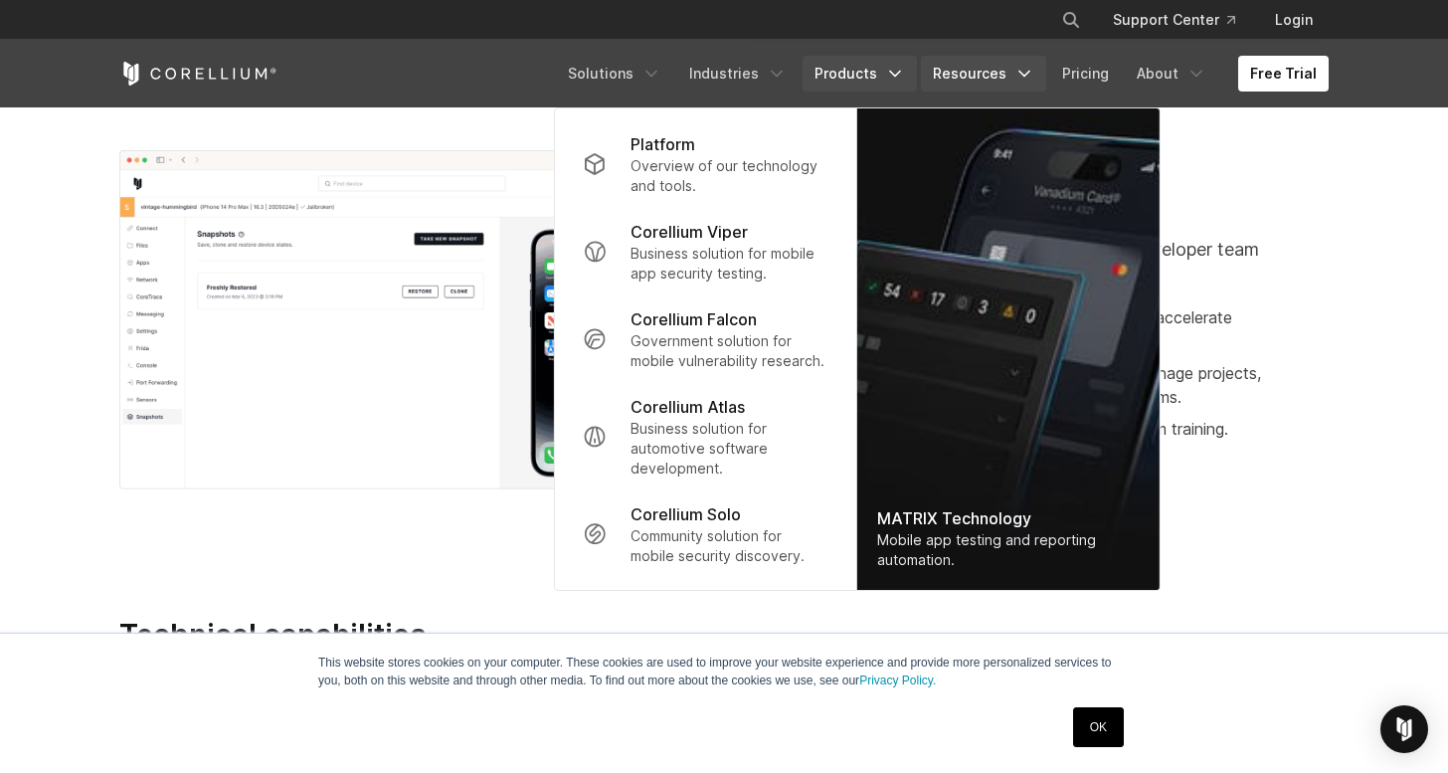
click at [1029, 75] on polyline "Navigation Menu" at bounding box center [1024, 74] width 10 height 5
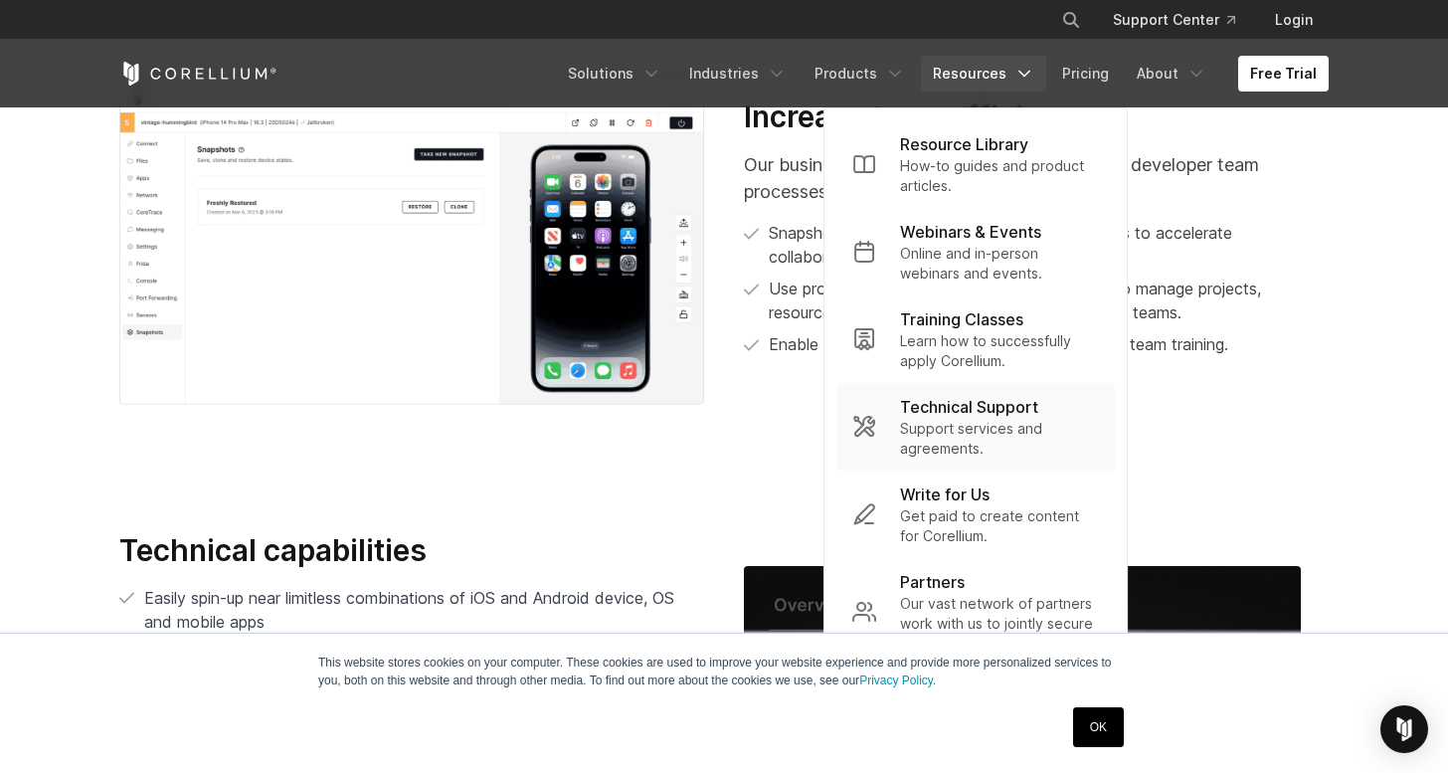
scroll to position [3637, 0]
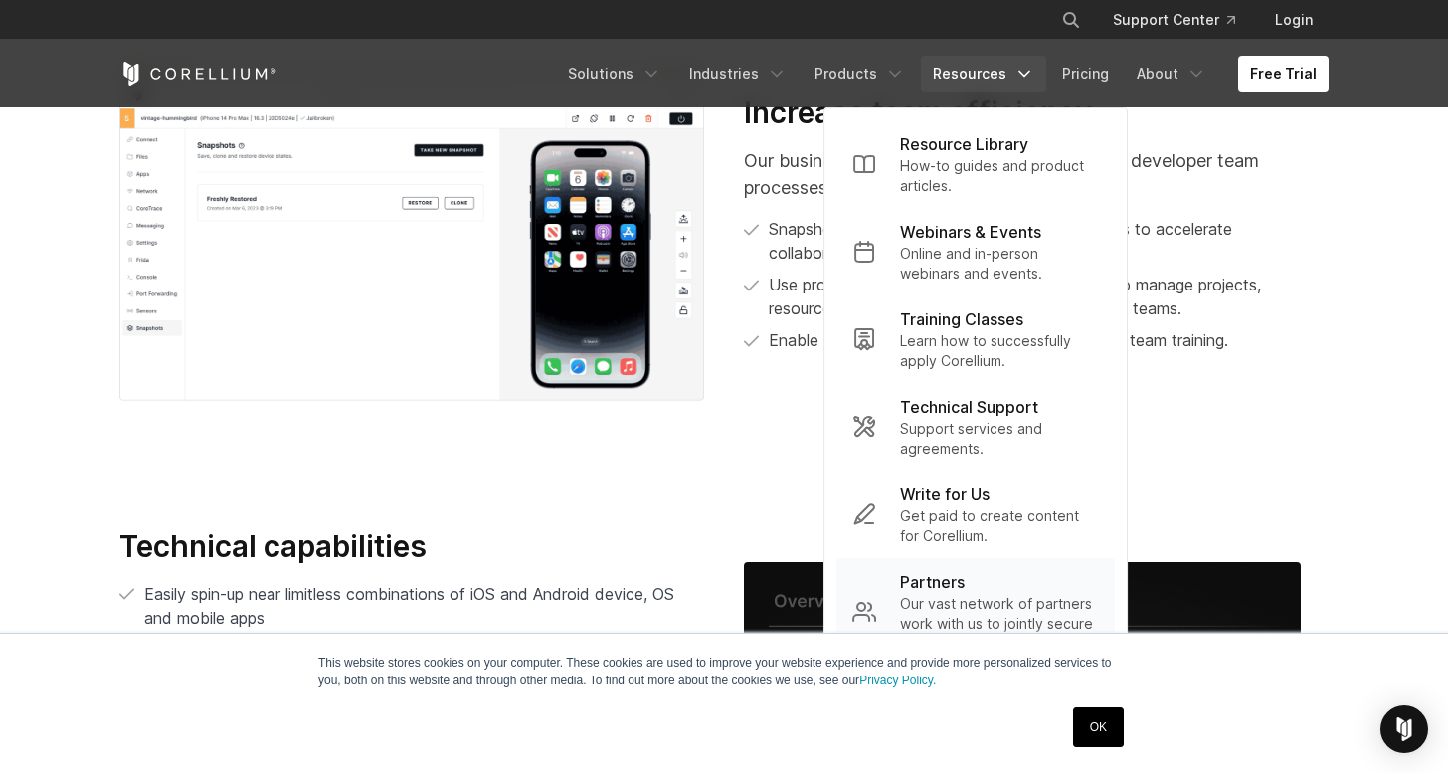
click at [965, 586] on p "Partners" at bounding box center [932, 582] width 65 height 24
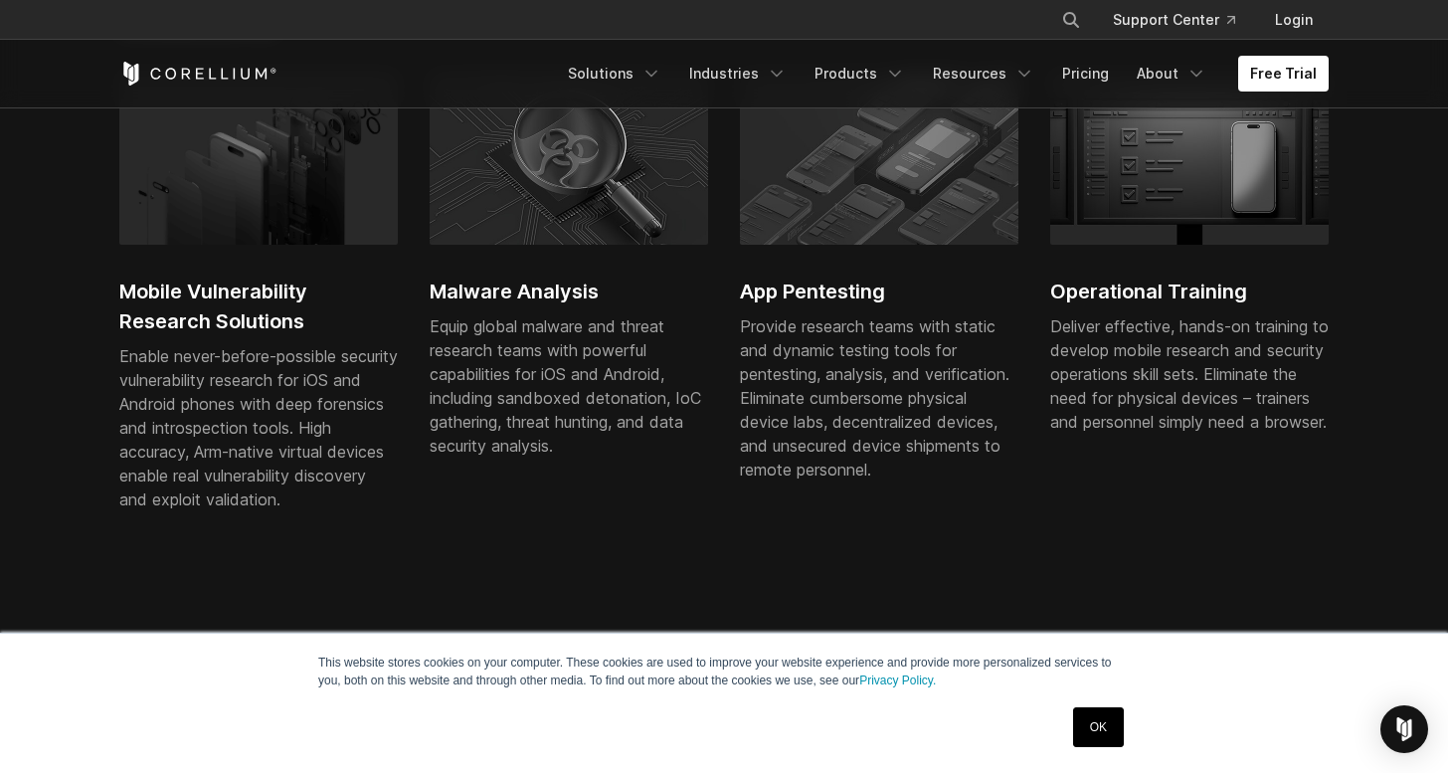
scroll to position [1438, 0]
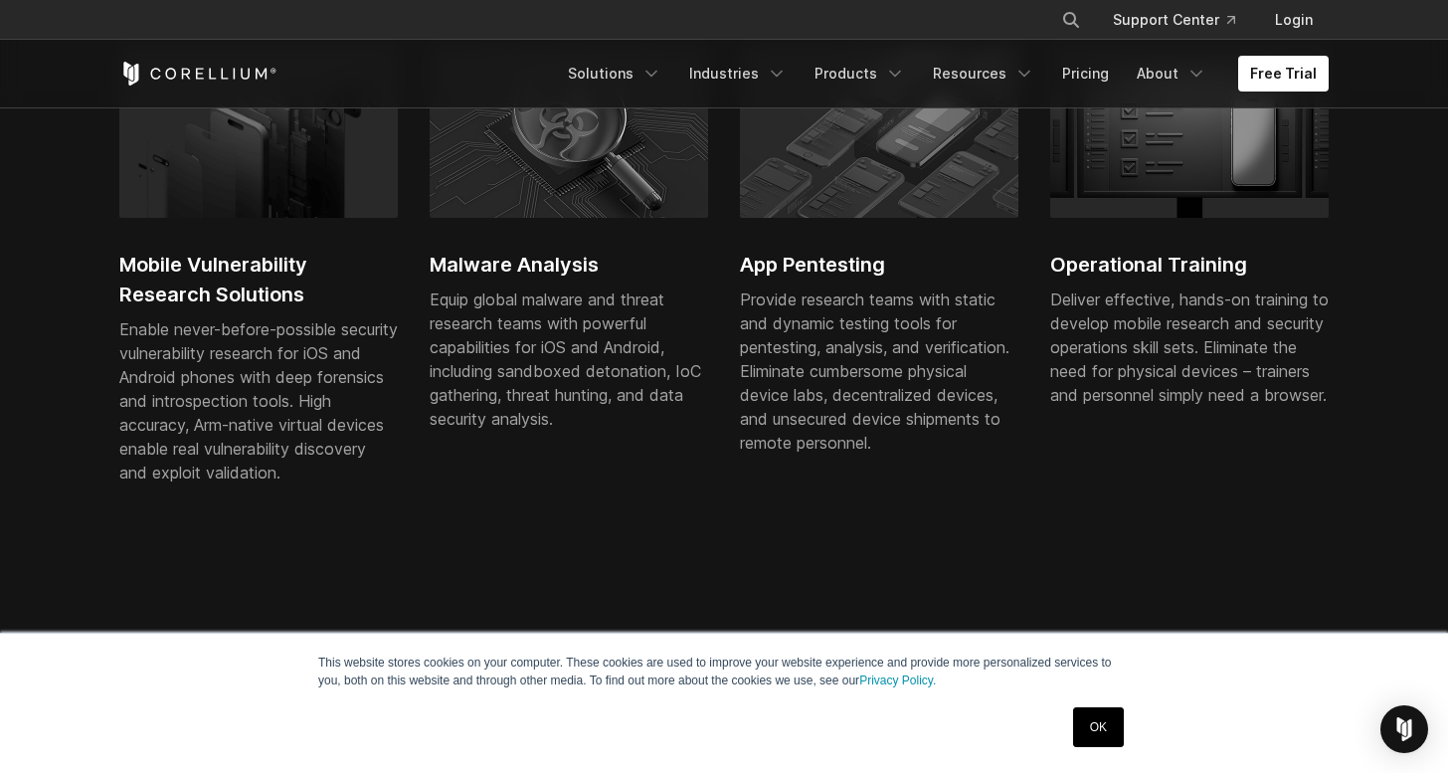
click at [607, 360] on div "Equip global malware and threat research teams with powerful capabilities for i…" at bounding box center [569, 358] width 278 height 143
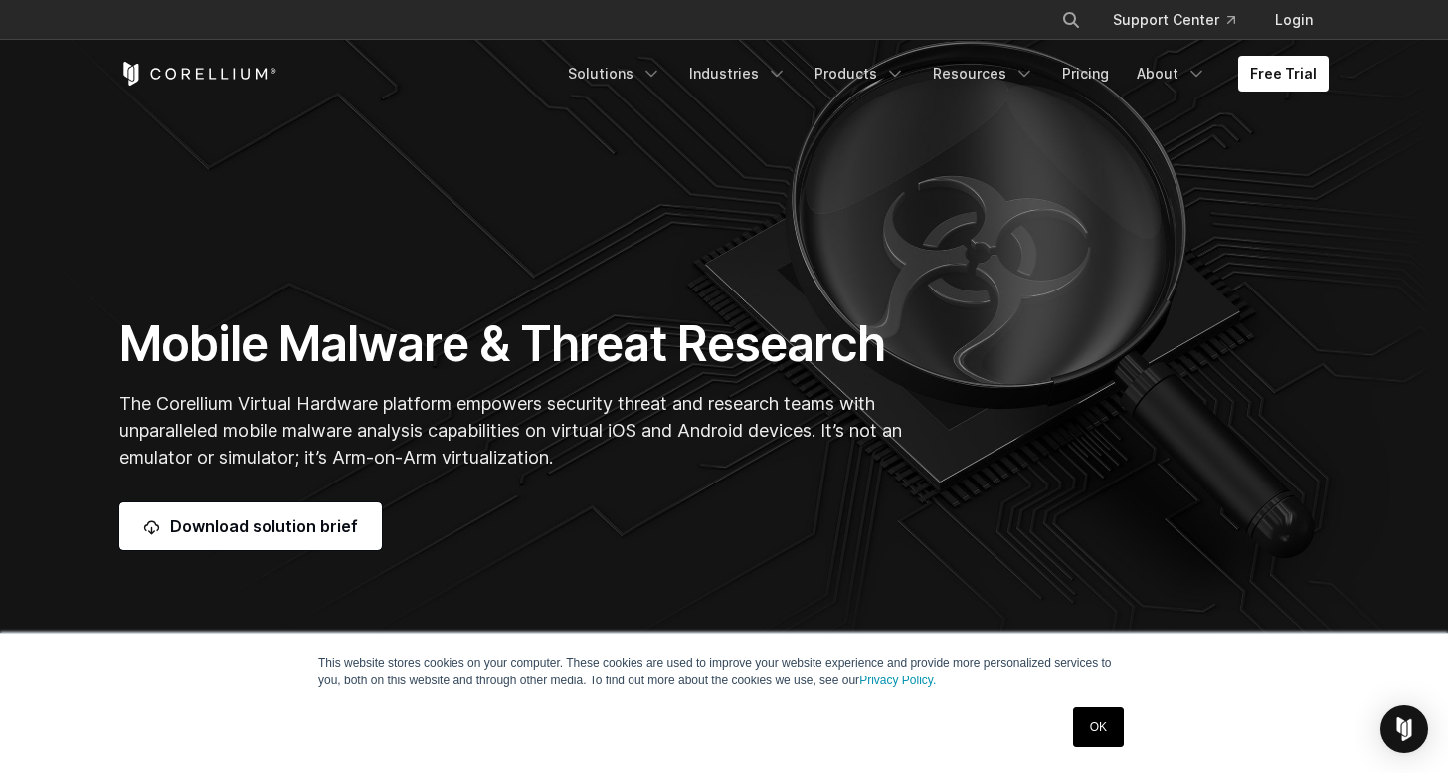
scroll to position [95, 0]
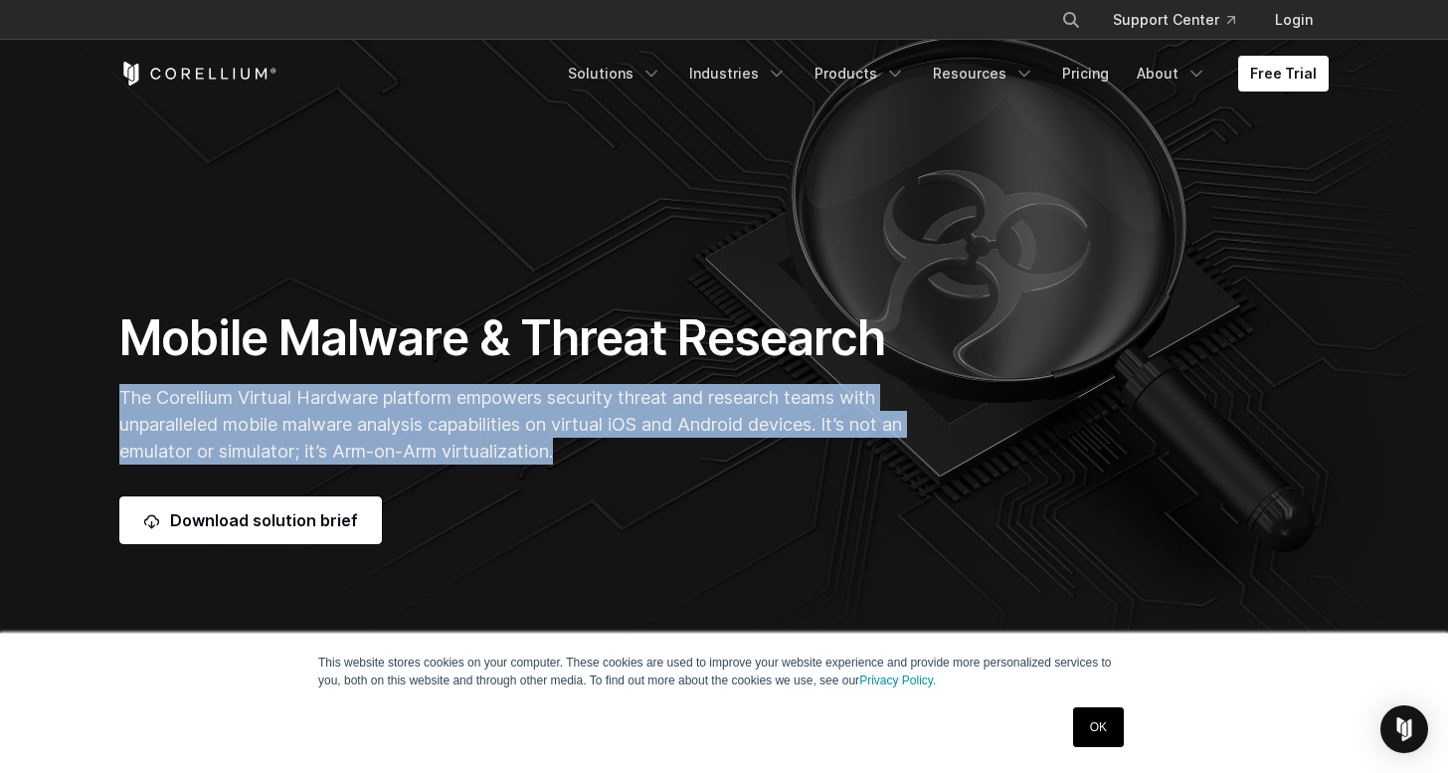
drag, startPoint x: 611, startPoint y: 453, endPoint x: 124, endPoint y: 374, distance: 492.7
click at [124, 374] on div "Mobile Malware & Threat Research The Corellium Virtual Hardware platform empowe…" at bounding box center [515, 426] width 832 height 236
copy span "The Corellium Virtual Hardware platform empowers security threat and research t…"
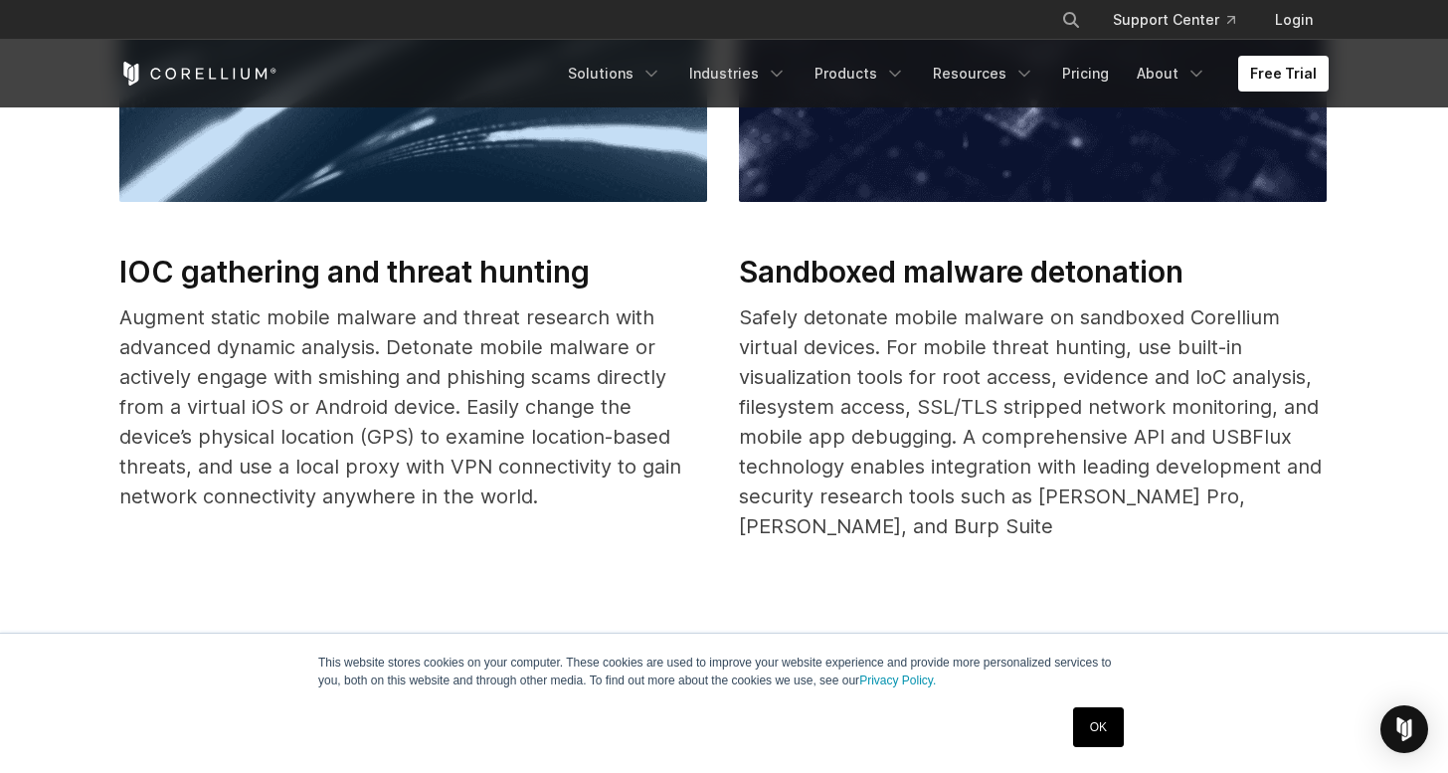
scroll to position [1111, 0]
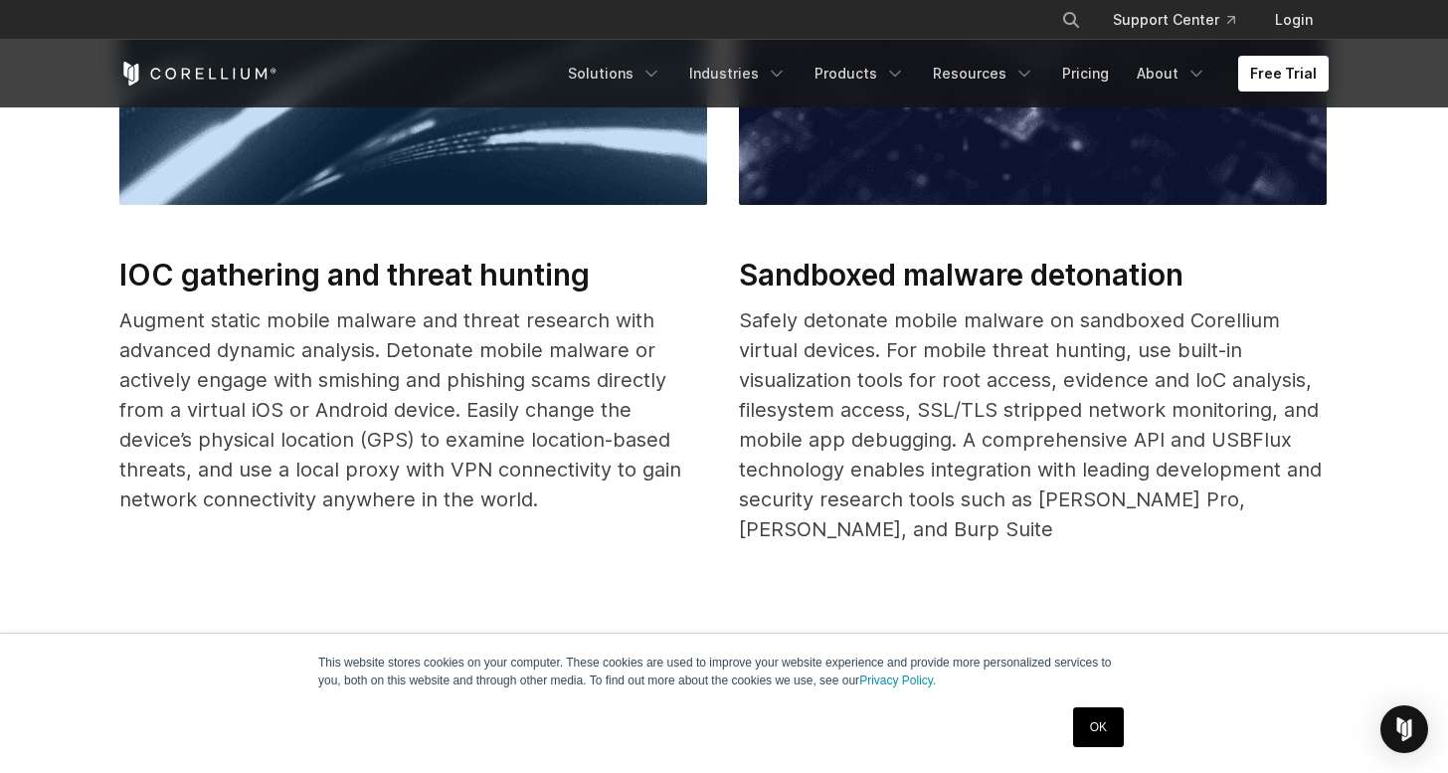
click at [763, 366] on p "Safely detonate mobile malware on sandboxed Corellium virtual devices. For mobi…" at bounding box center [1033, 424] width 588 height 239
drag, startPoint x: 739, startPoint y: 319, endPoint x: 1137, endPoint y: 490, distance: 433.0
click at [1134, 492] on p "Safely detonate mobile malware on sandboxed Corellium virtual devices. For mobi…" at bounding box center [1033, 424] width 588 height 239
click at [1164, 490] on p "Safely detonate mobile malware on sandboxed Corellium virtual devices. For mobi…" at bounding box center [1033, 424] width 588 height 239
drag, startPoint x: 1310, startPoint y: 507, endPoint x: 1002, endPoint y: 397, distance: 326.5
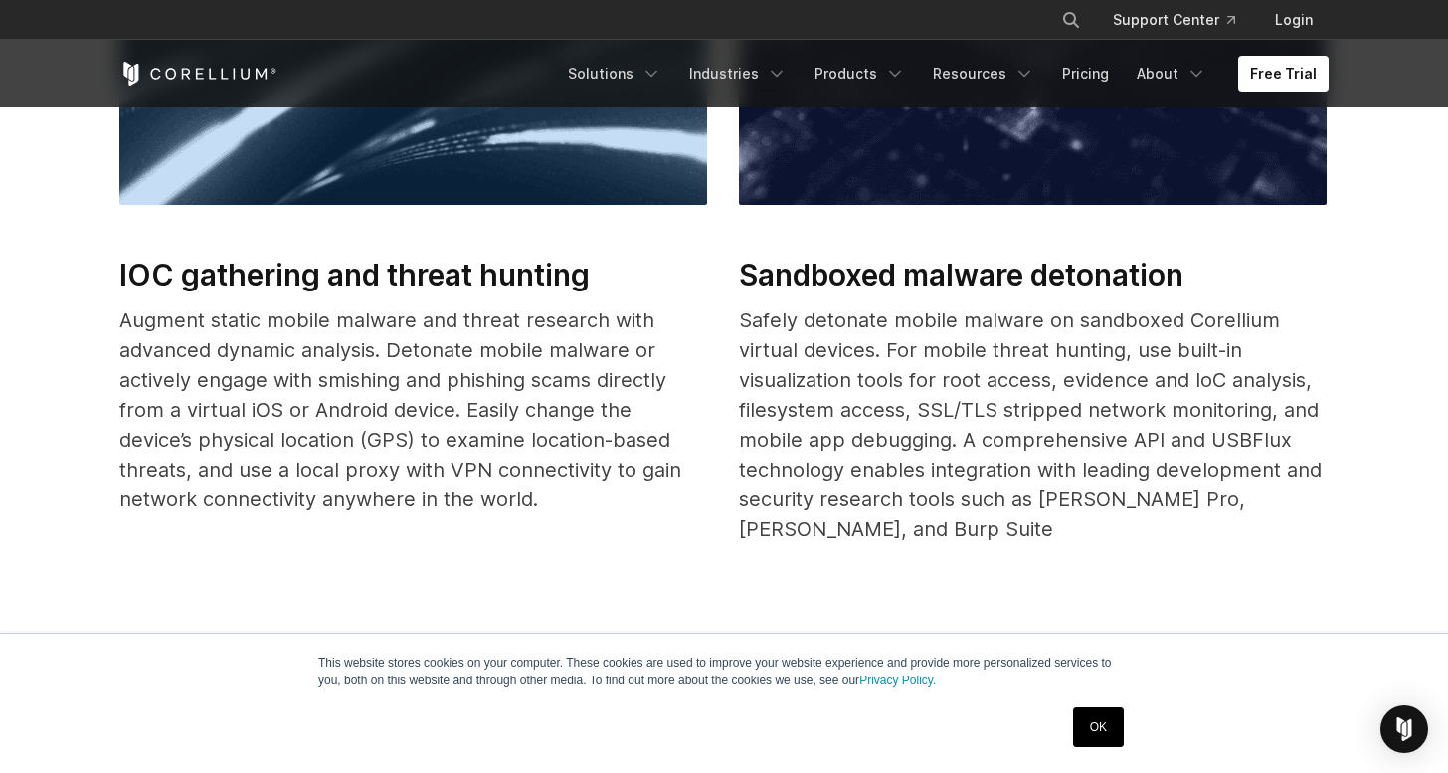
click at [1002, 397] on p "Safely detonate mobile malware on sandboxed Corellium virtual devices. For mobi…" at bounding box center [1033, 424] width 588 height 239
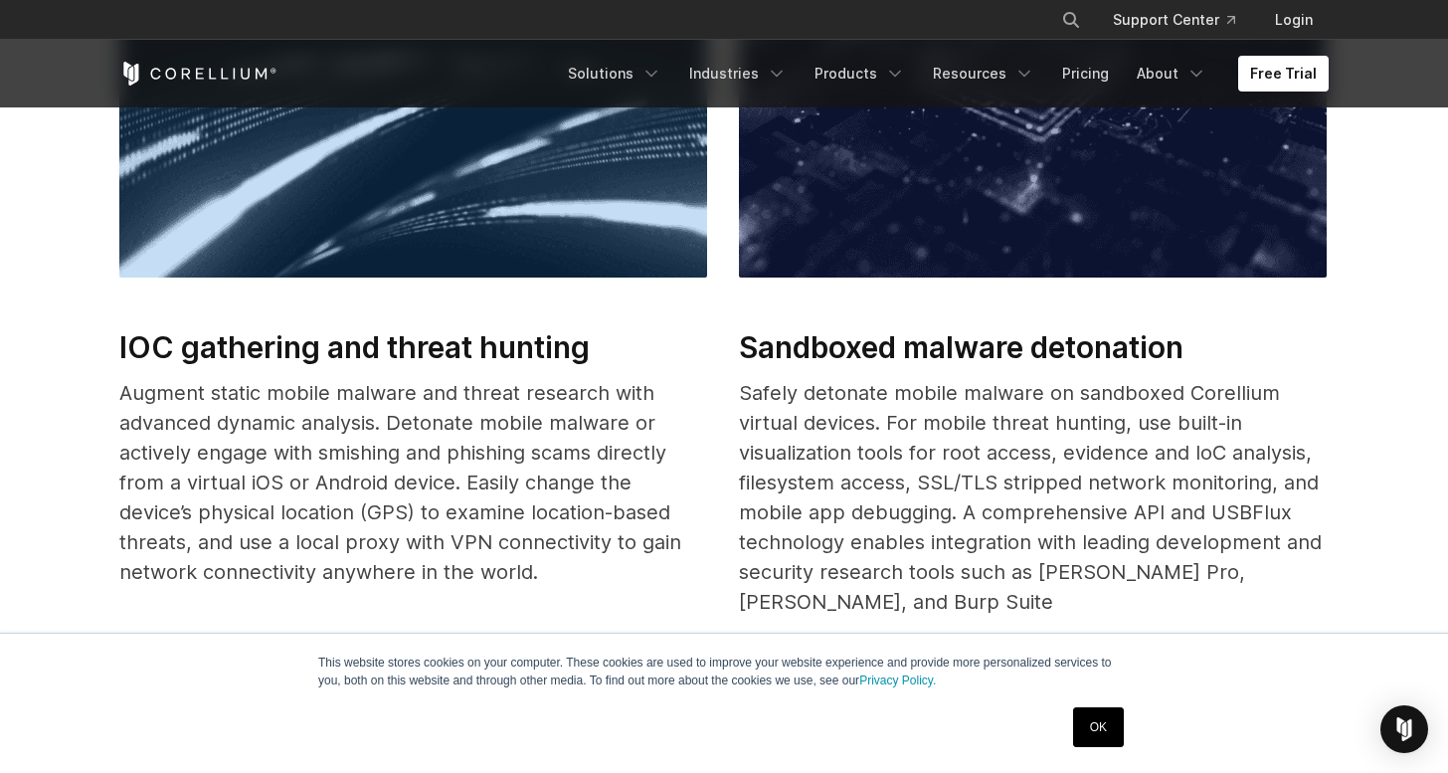
scroll to position [1037, 0]
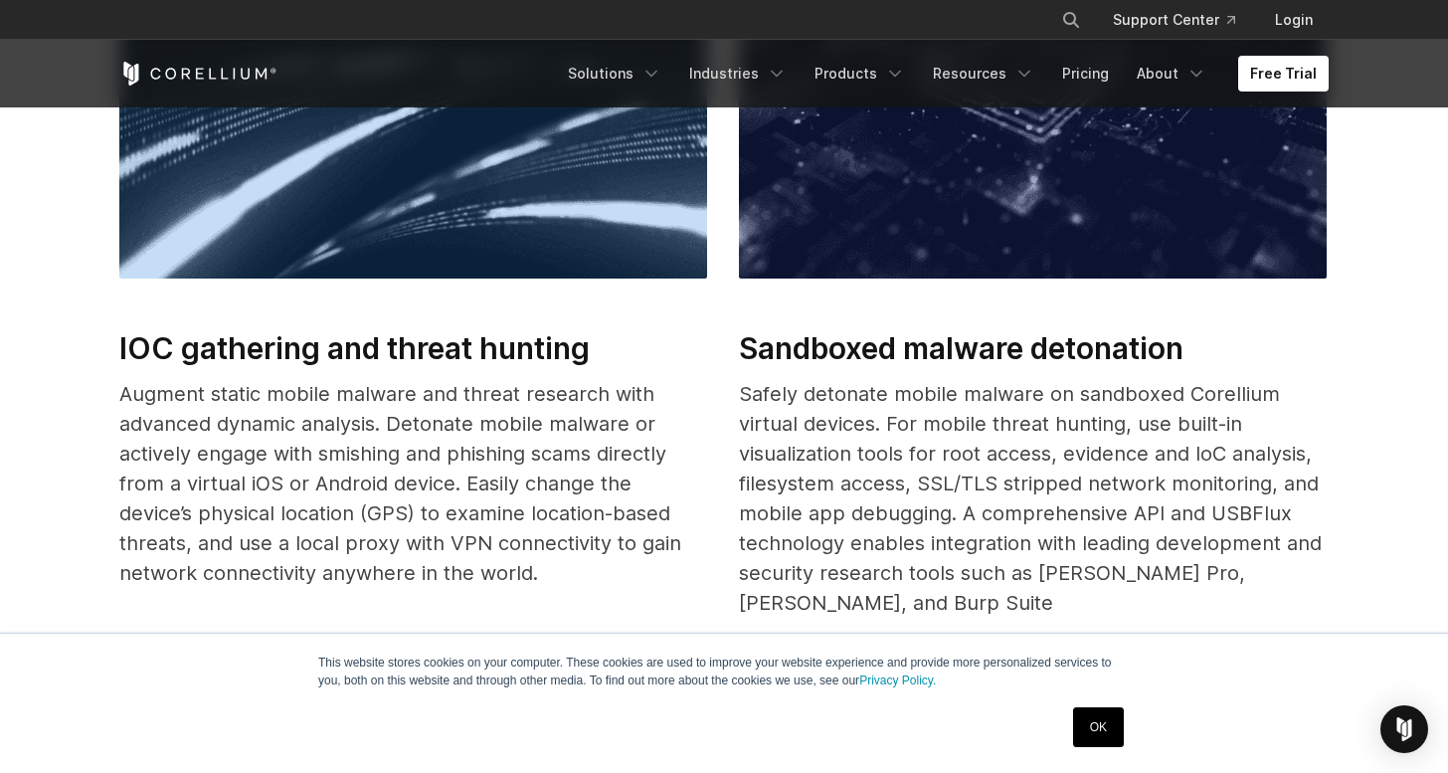
click at [777, 354] on h2 "Sandboxed malware detonation" at bounding box center [1033, 348] width 588 height 45
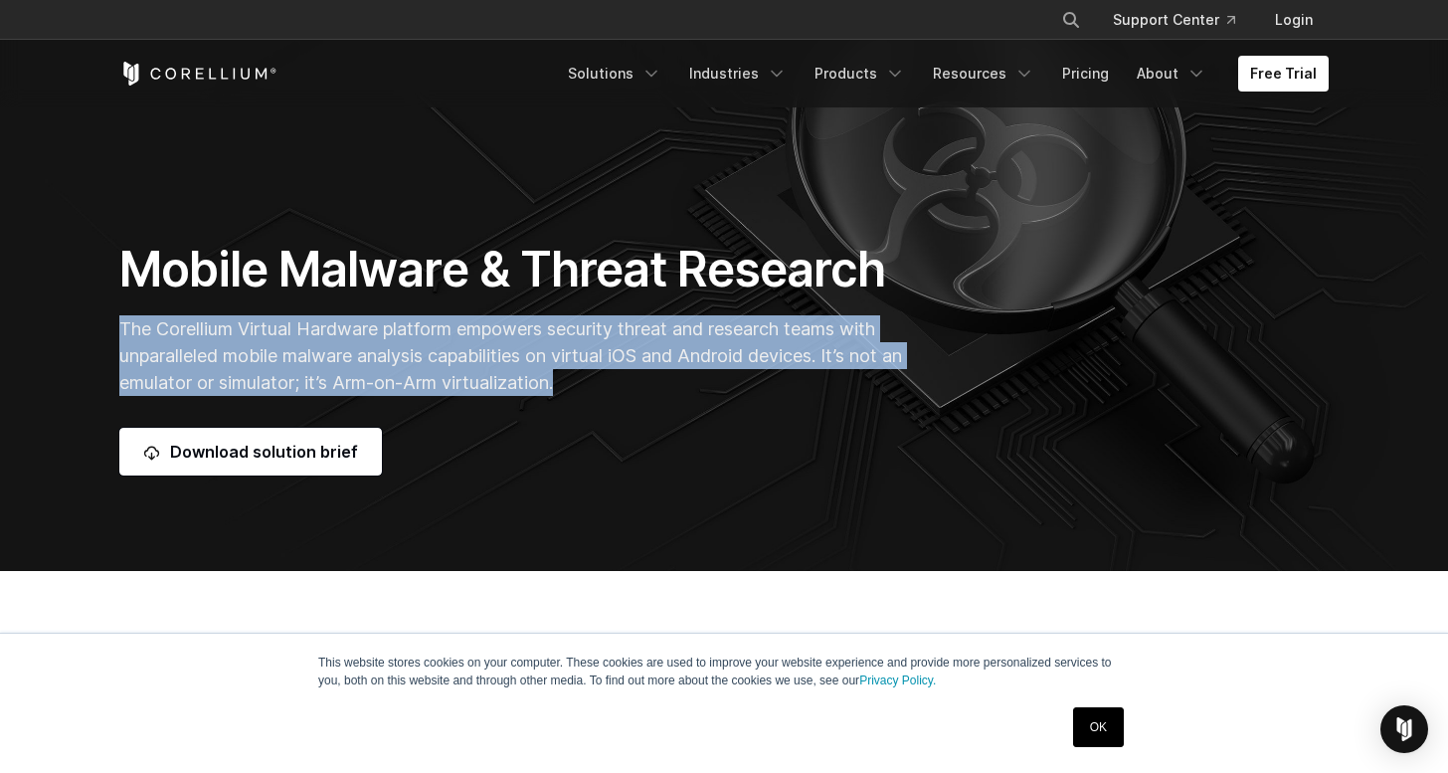
scroll to position [0, 0]
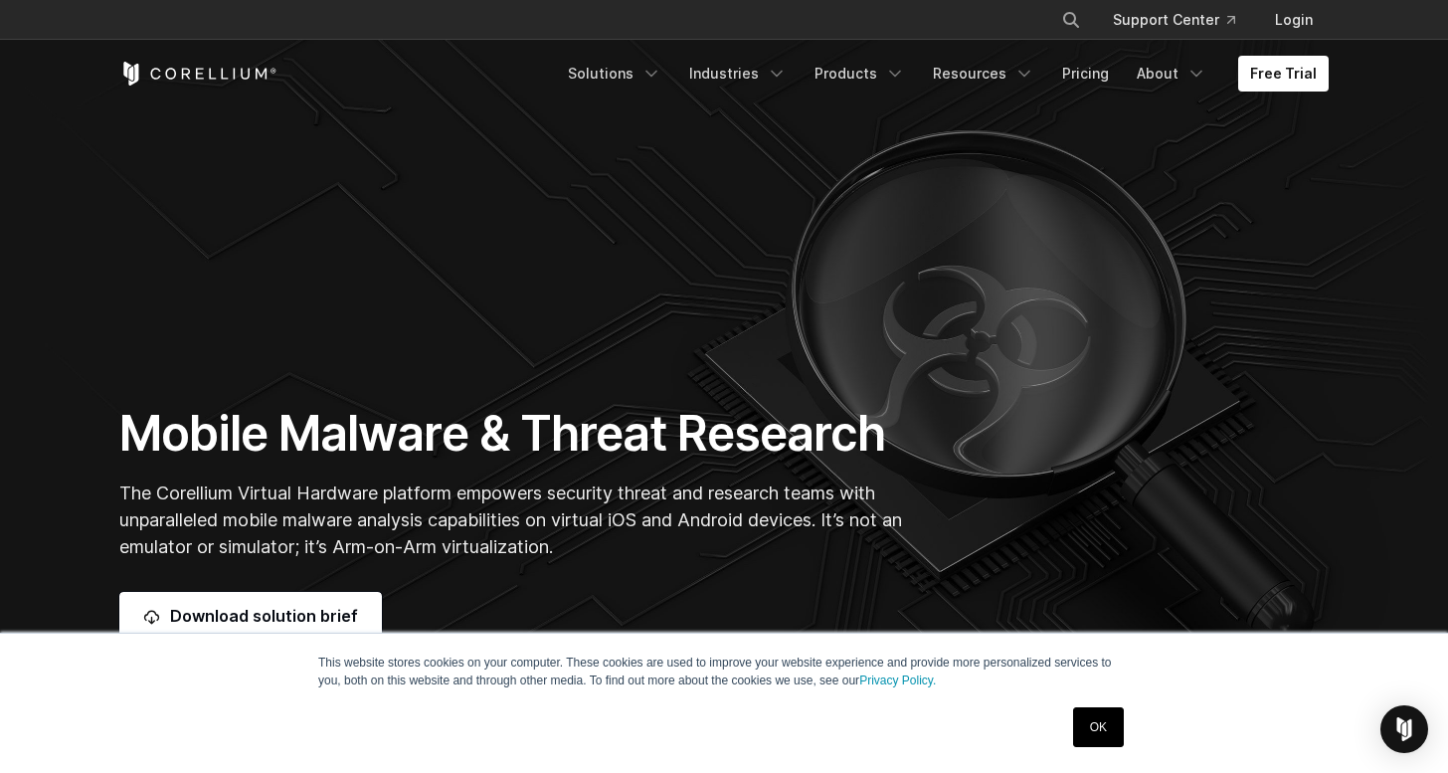
click at [525, 539] on span "The Corellium Virtual Hardware platform empowers security threat and research t…" at bounding box center [510, 519] width 783 height 75
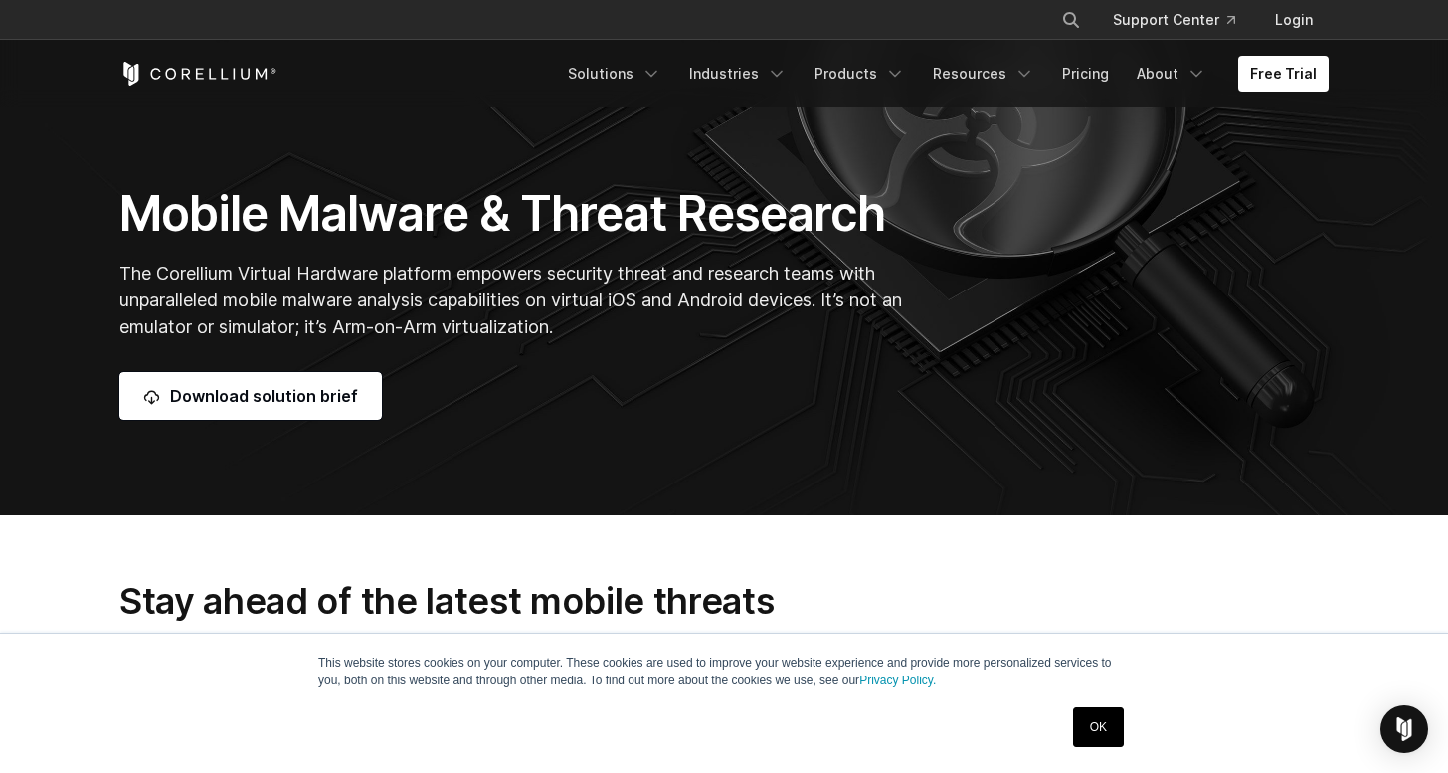
scroll to position [246, 0]
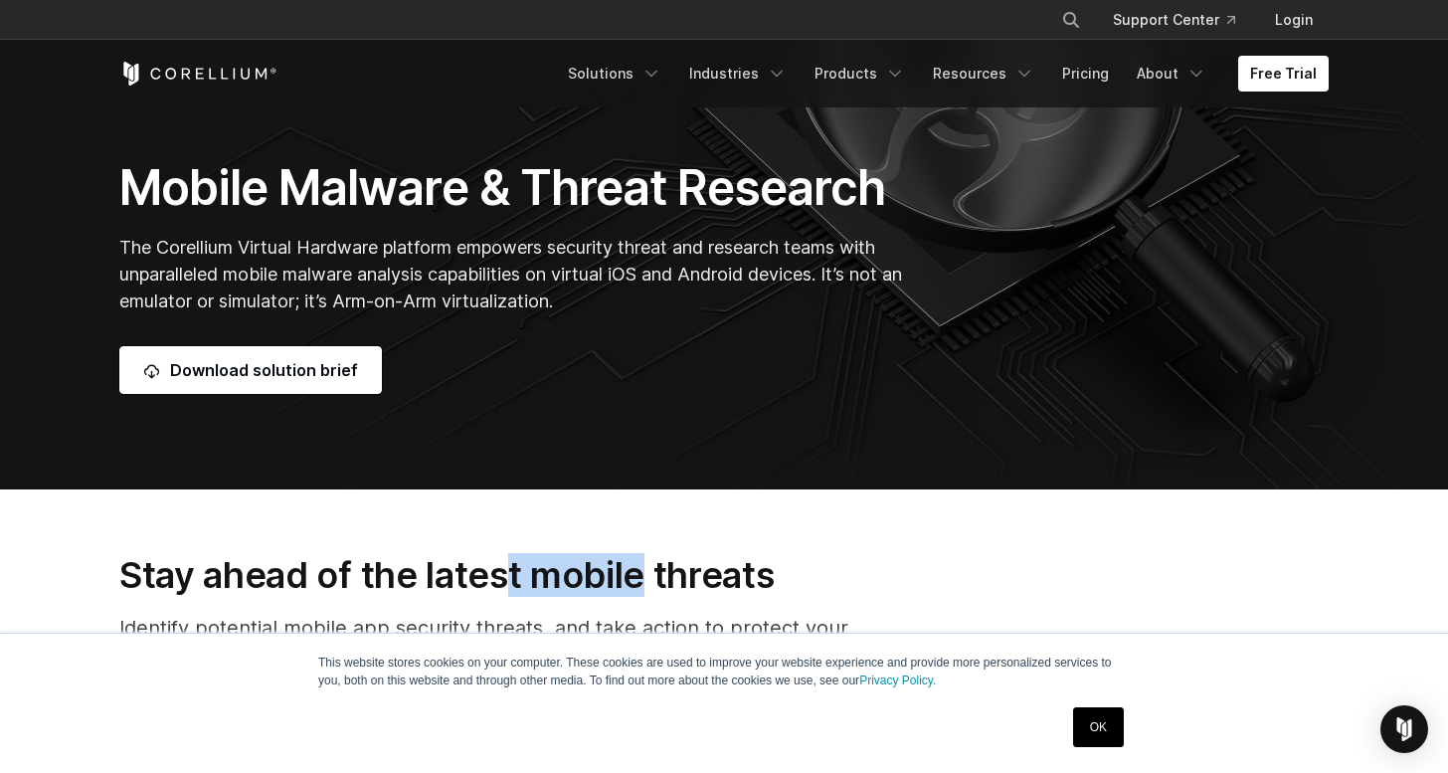
drag, startPoint x: 511, startPoint y: 587, endPoint x: 648, endPoint y: 585, distance: 137.2
click at [648, 585] on h2 "Stay ahead of the latest mobile threats" at bounding box center [515, 575] width 793 height 44
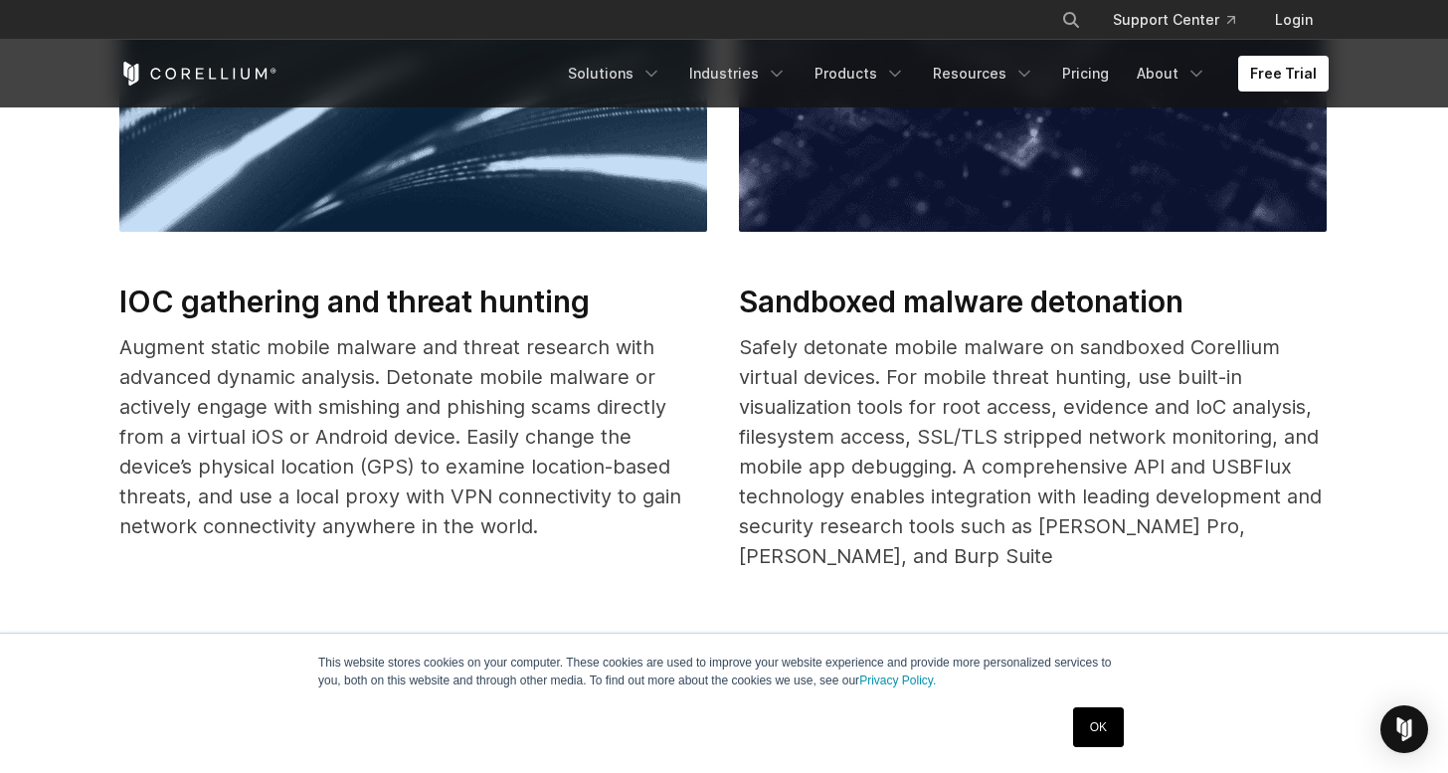
scroll to position [1135, 0]
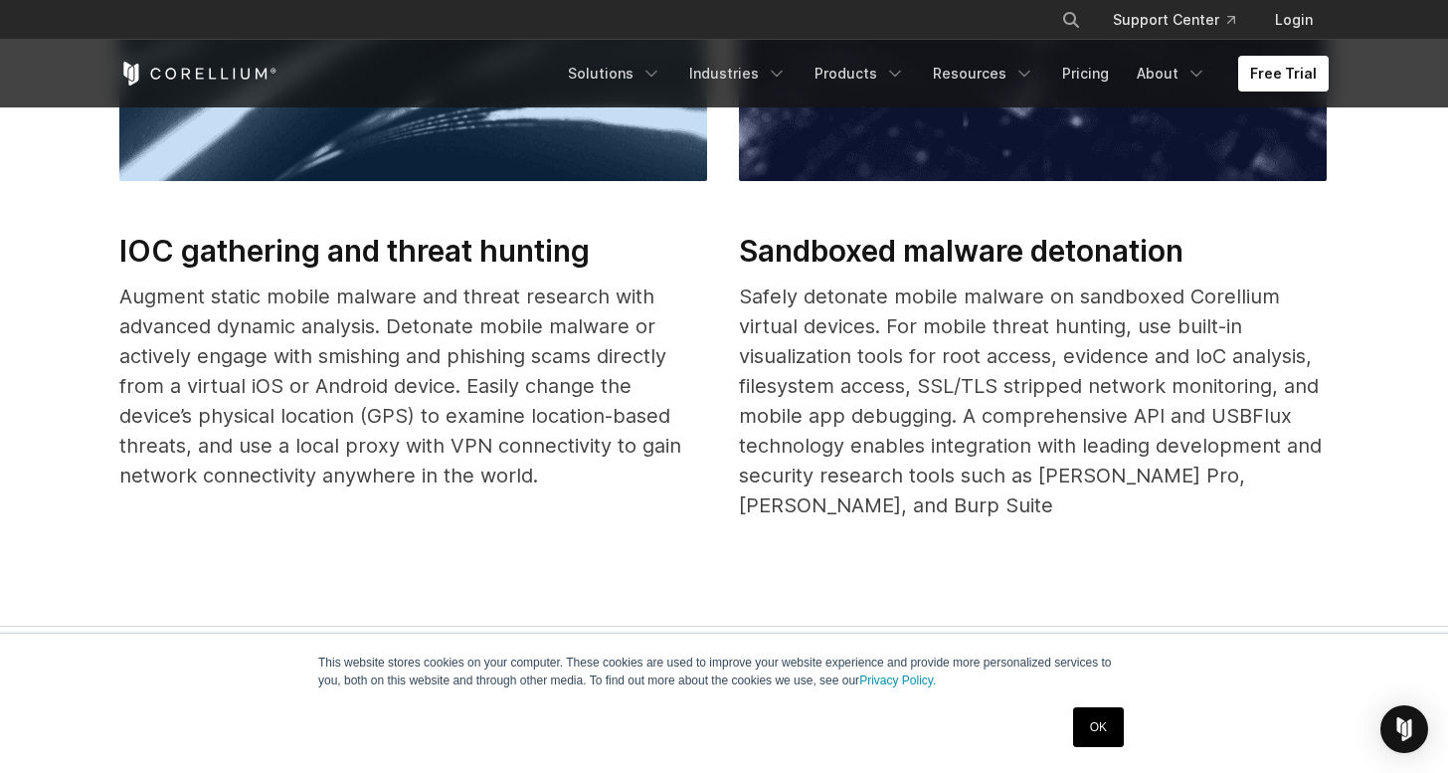
drag, startPoint x: 757, startPoint y: 383, endPoint x: 922, endPoint y: 450, distance: 178.4
click at [922, 450] on p "Safely detonate mobile malware on sandboxed Corellium virtual devices. For mobi…" at bounding box center [1033, 400] width 588 height 239
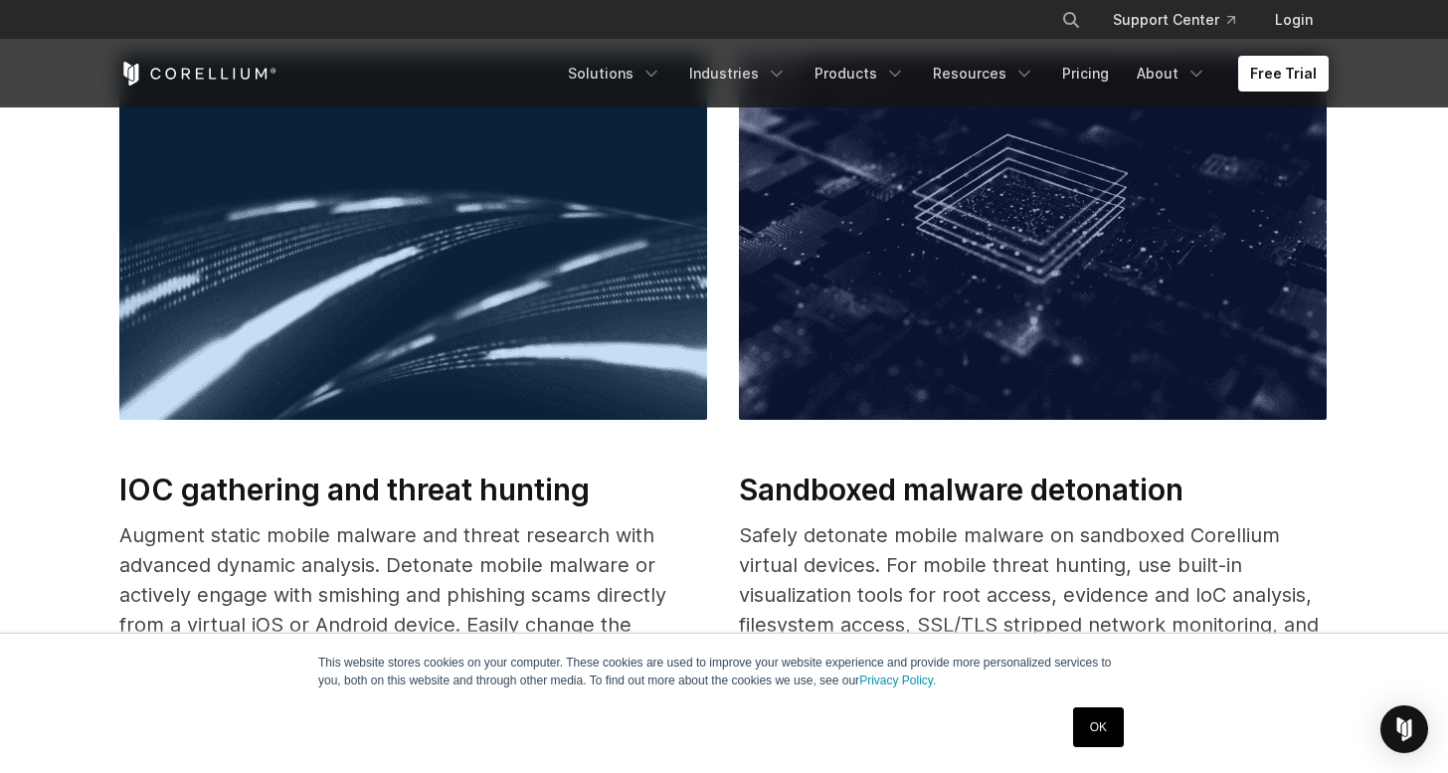
scroll to position [1113, 0]
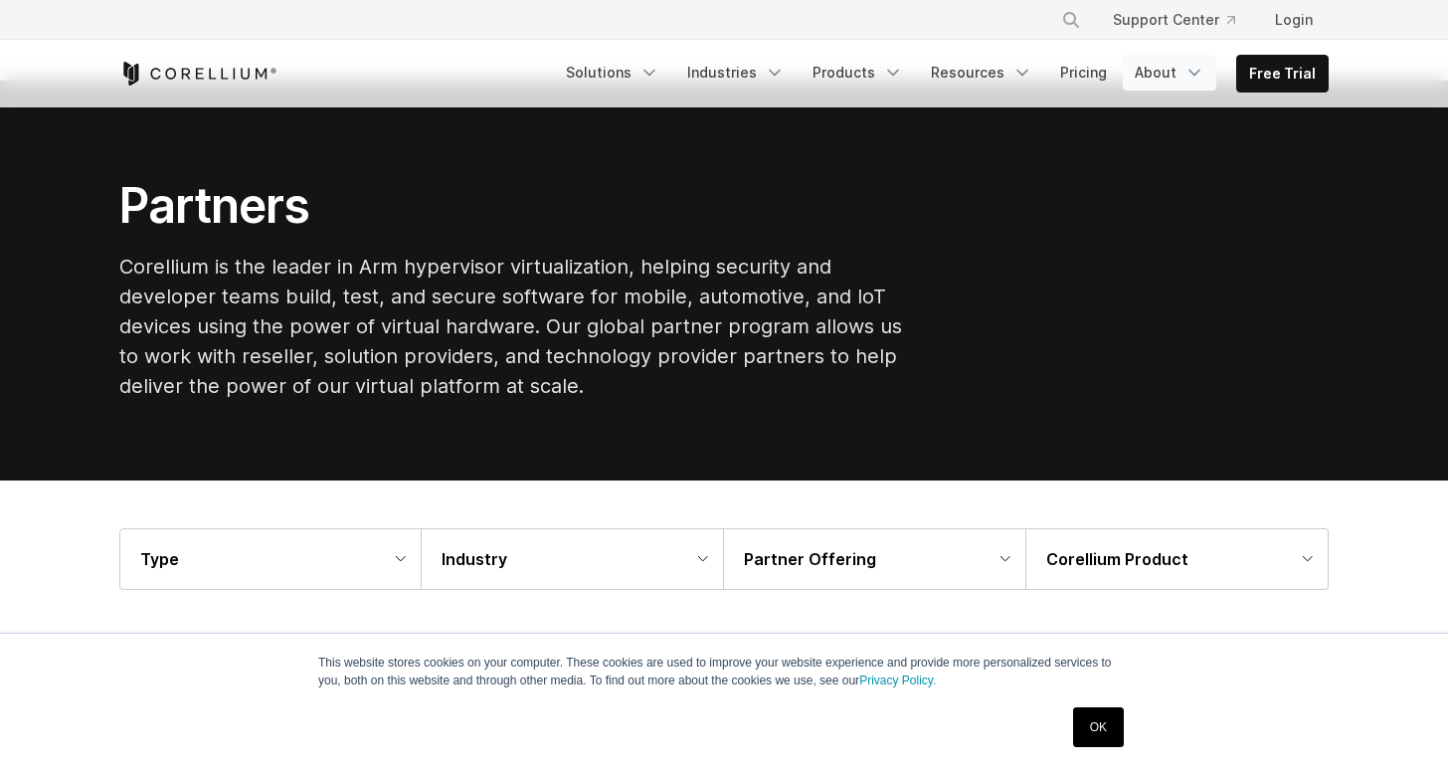
click at [1193, 74] on icon "Navigation Menu" at bounding box center [1194, 73] width 20 height 20
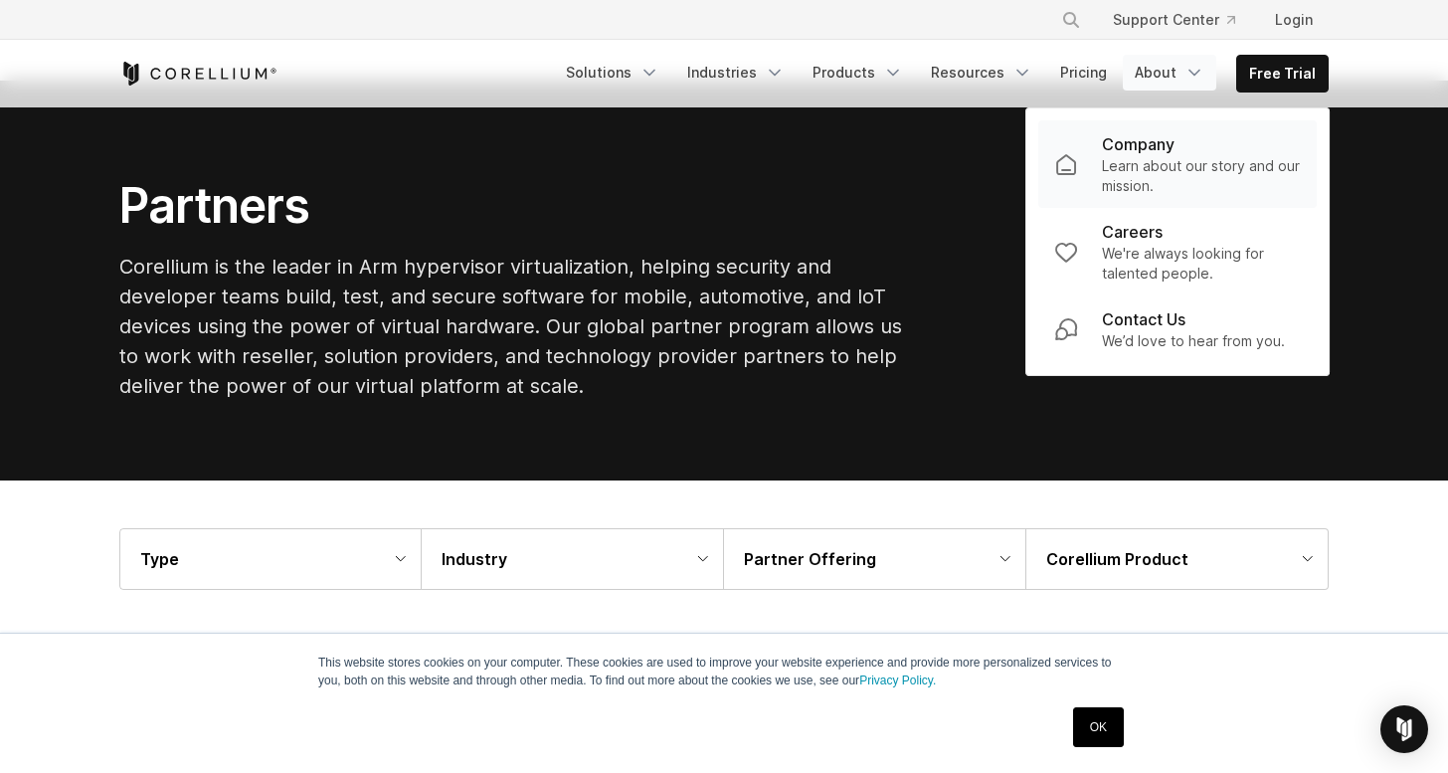
click at [1179, 154] on div "Company" at bounding box center [1201, 144] width 199 height 24
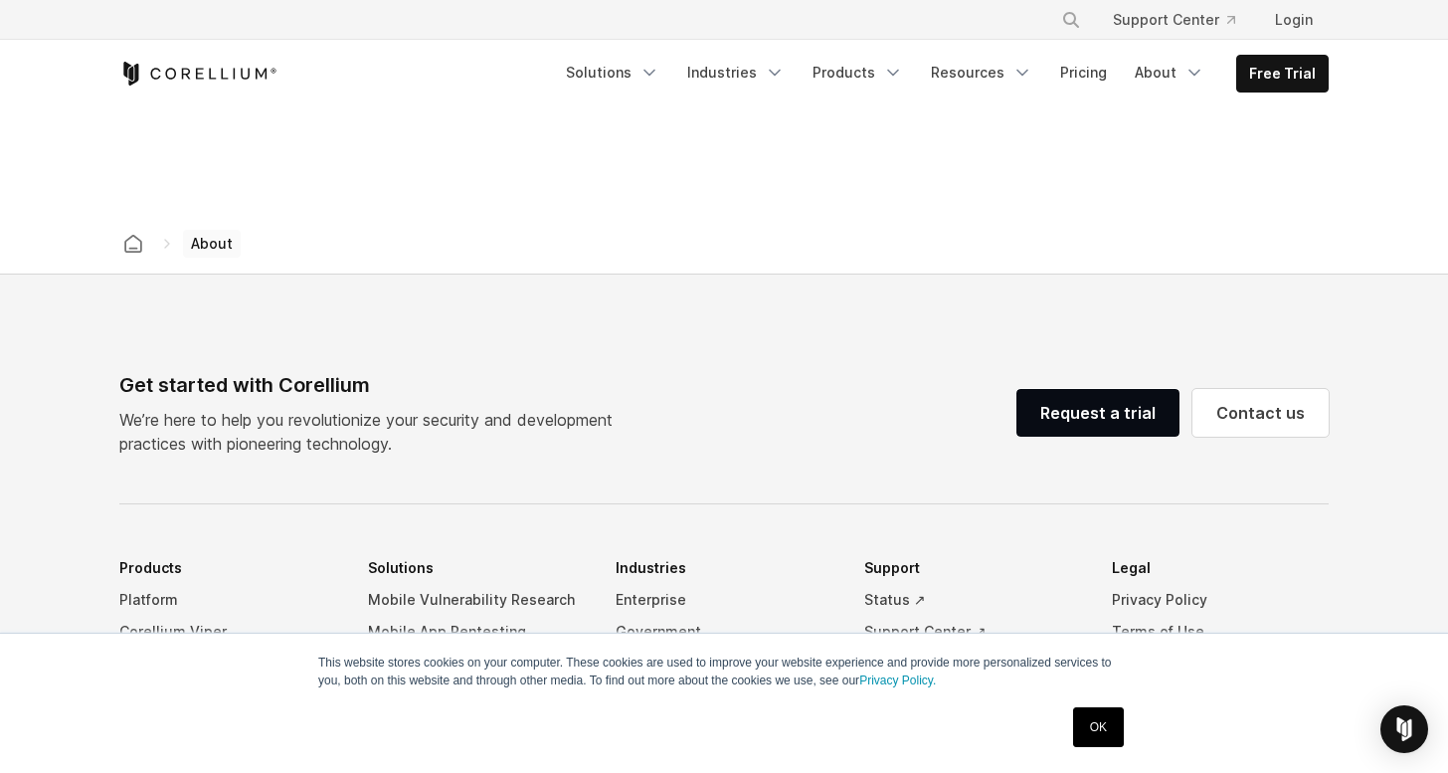
scroll to position [3172, 0]
